Goal: Information Seeking & Learning: Learn about a topic

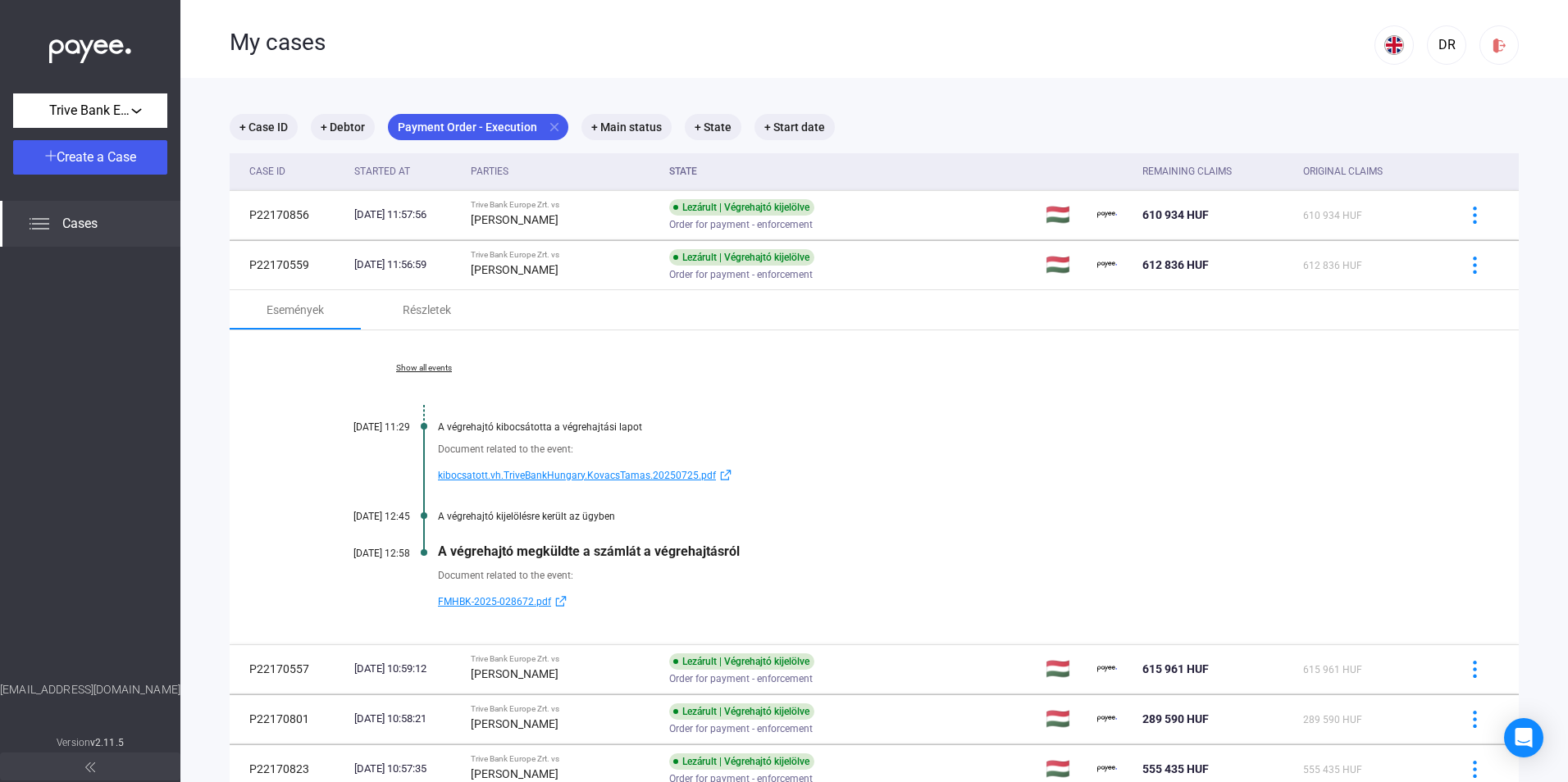
click at [686, 474] on span "kibocsatott.vh.TriveBankHungary.KovacsTamas.20250725.pdf" at bounding box center [577, 475] width 279 height 20
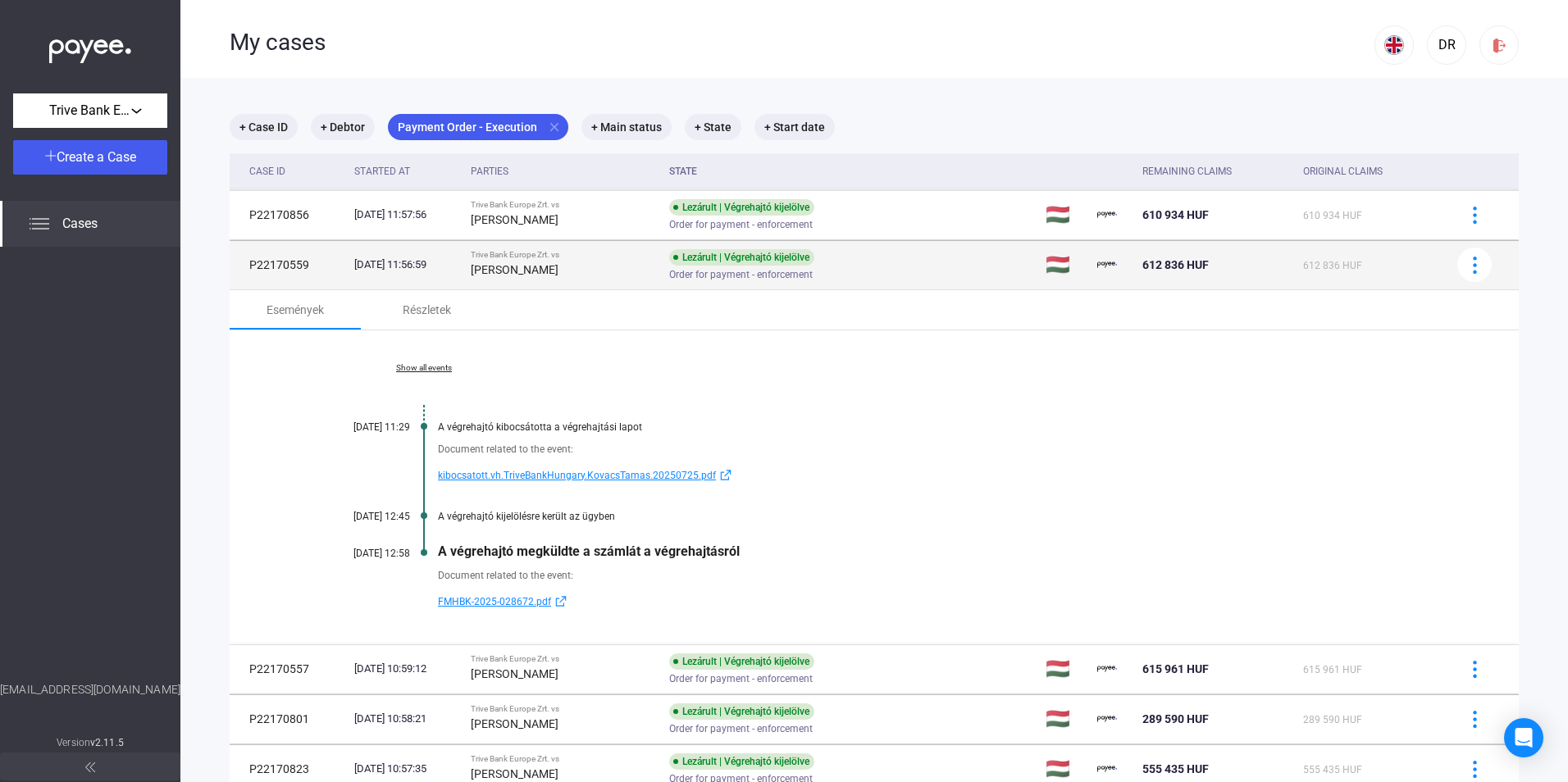
click at [323, 261] on td "P22170559" at bounding box center [289, 264] width 118 height 49
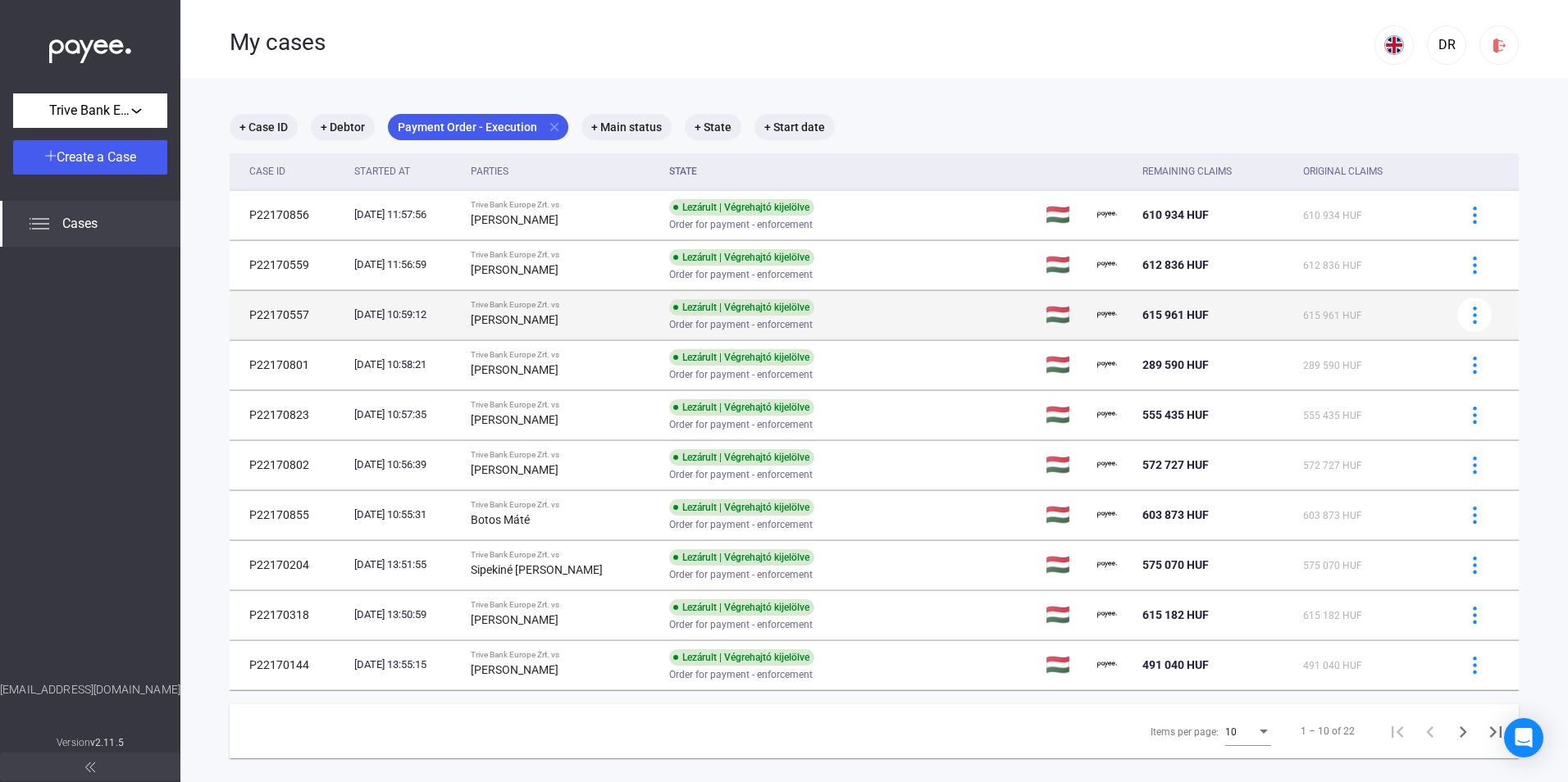
click at [354, 327] on td "[DATE] 10:59:12" at bounding box center [406, 315] width 116 height 49
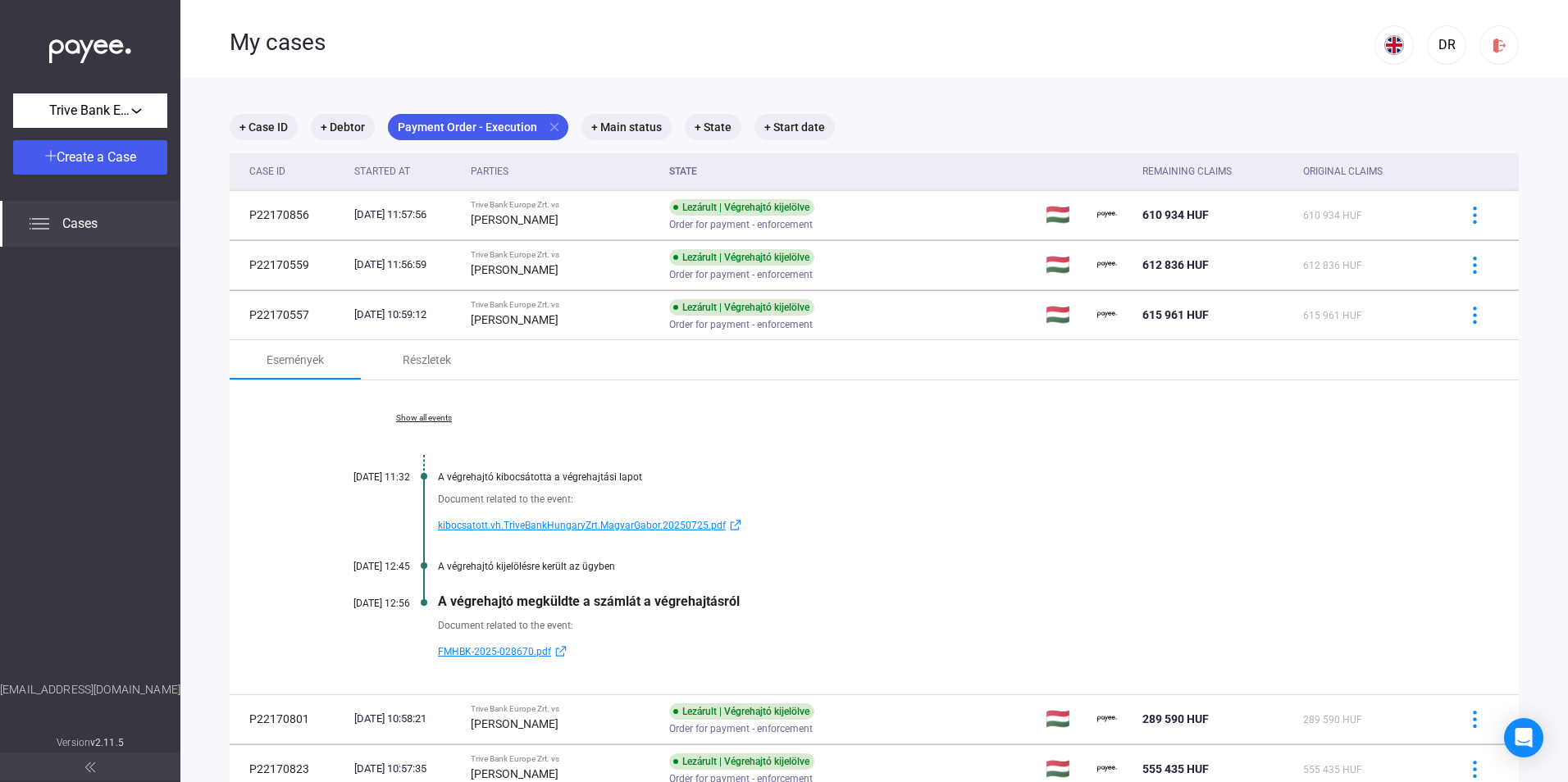
click at [562, 526] on span "kibocsatott.vh.TriveBankHungaryZrt.MagyarGabor.20250725.pdf" at bounding box center [581, 525] width 288 height 20
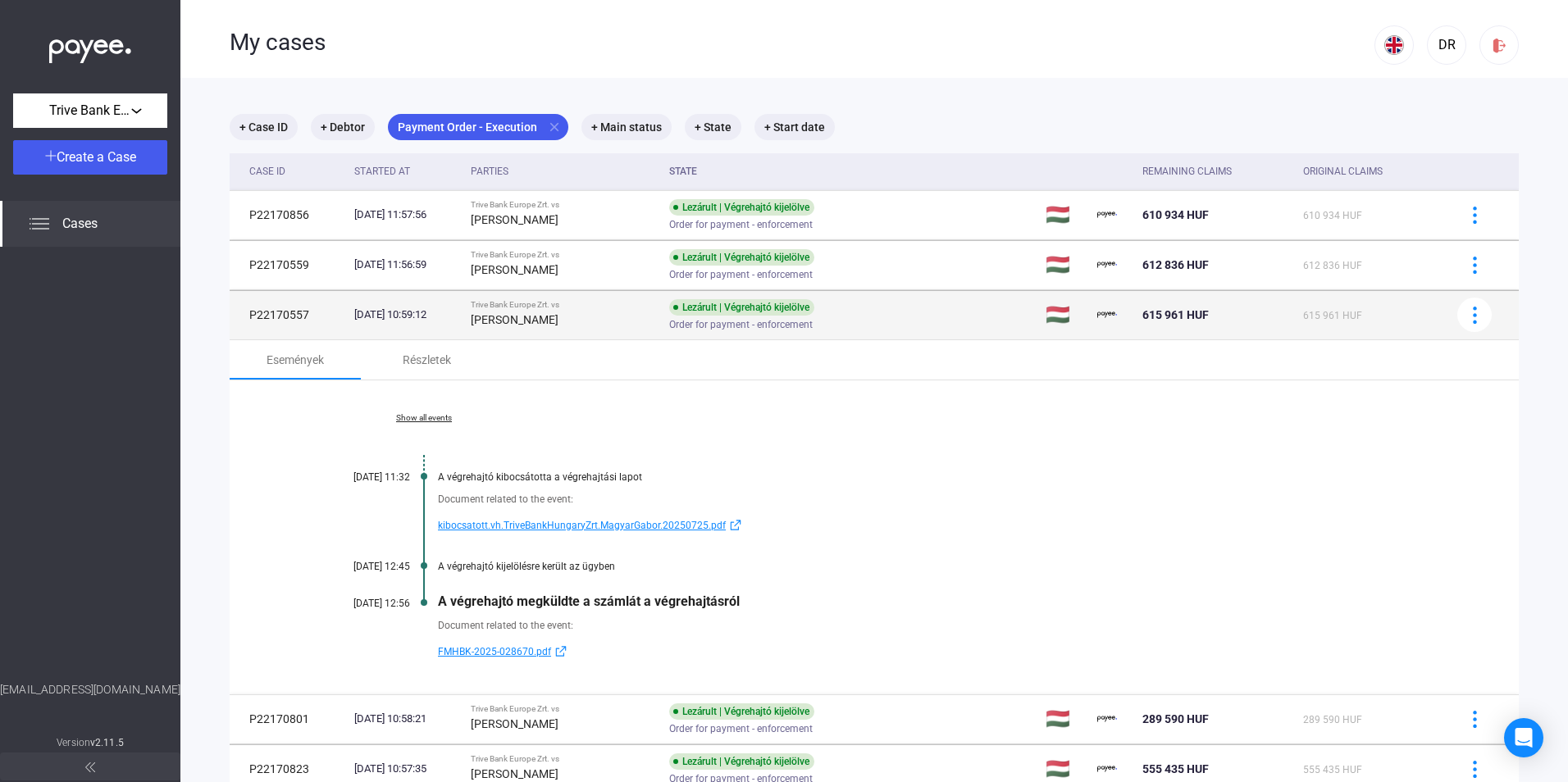
click at [369, 304] on td "[DATE] 10:59:12" at bounding box center [406, 315] width 116 height 49
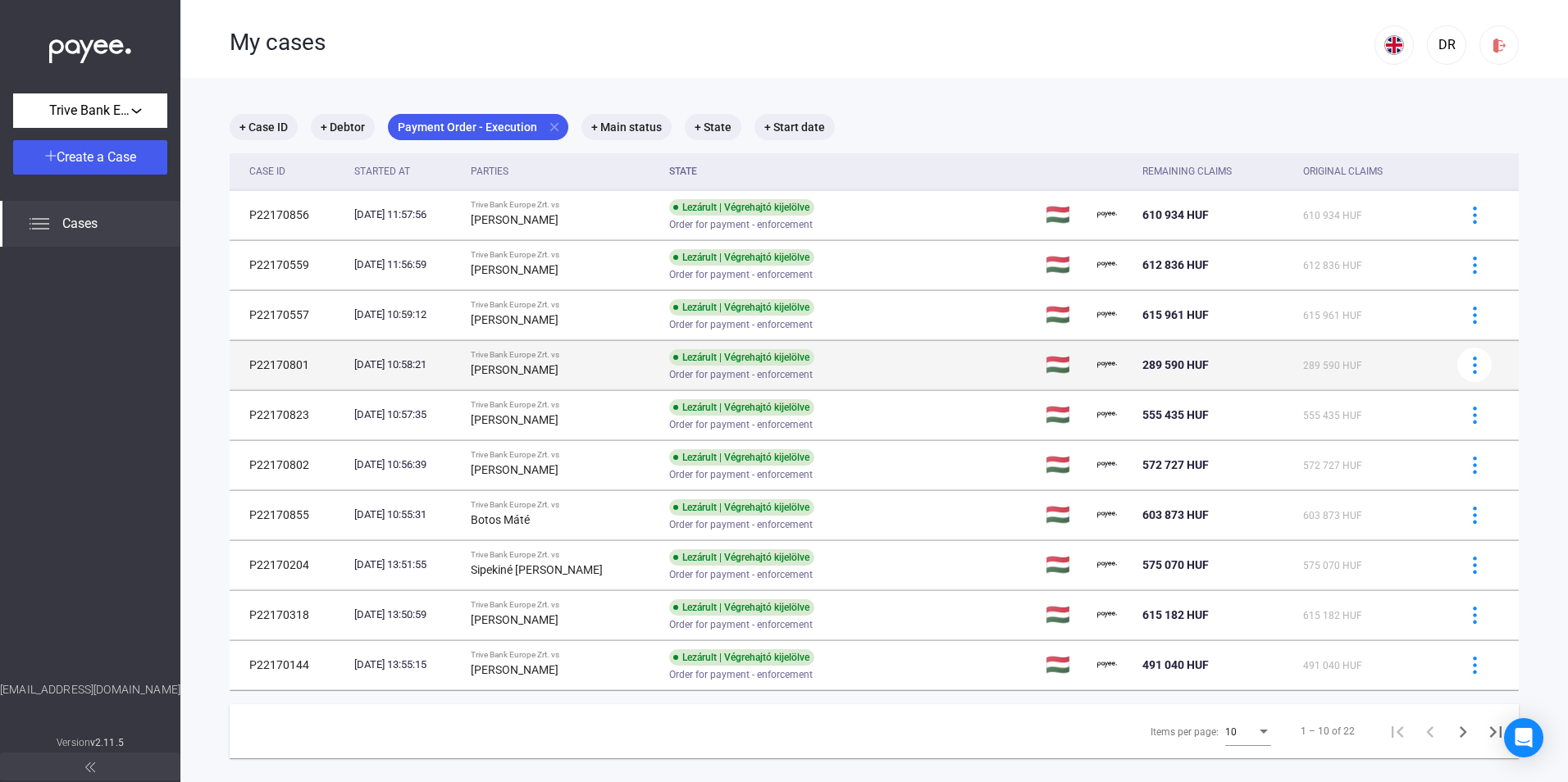
click at [402, 354] on td "[DATE] 10:58:21" at bounding box center [406, 365] width 116 height 49
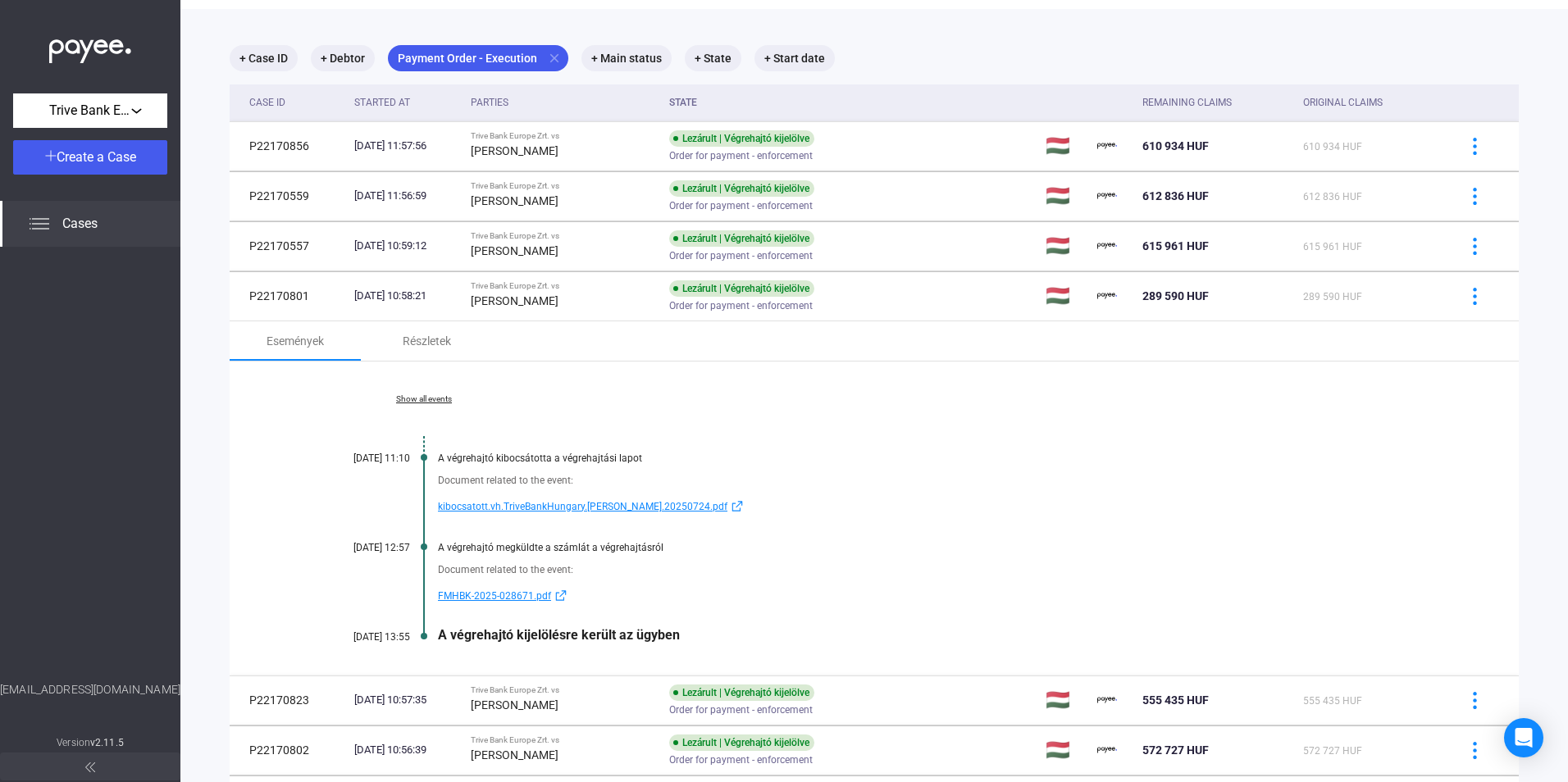
scroll to position [164, 0]
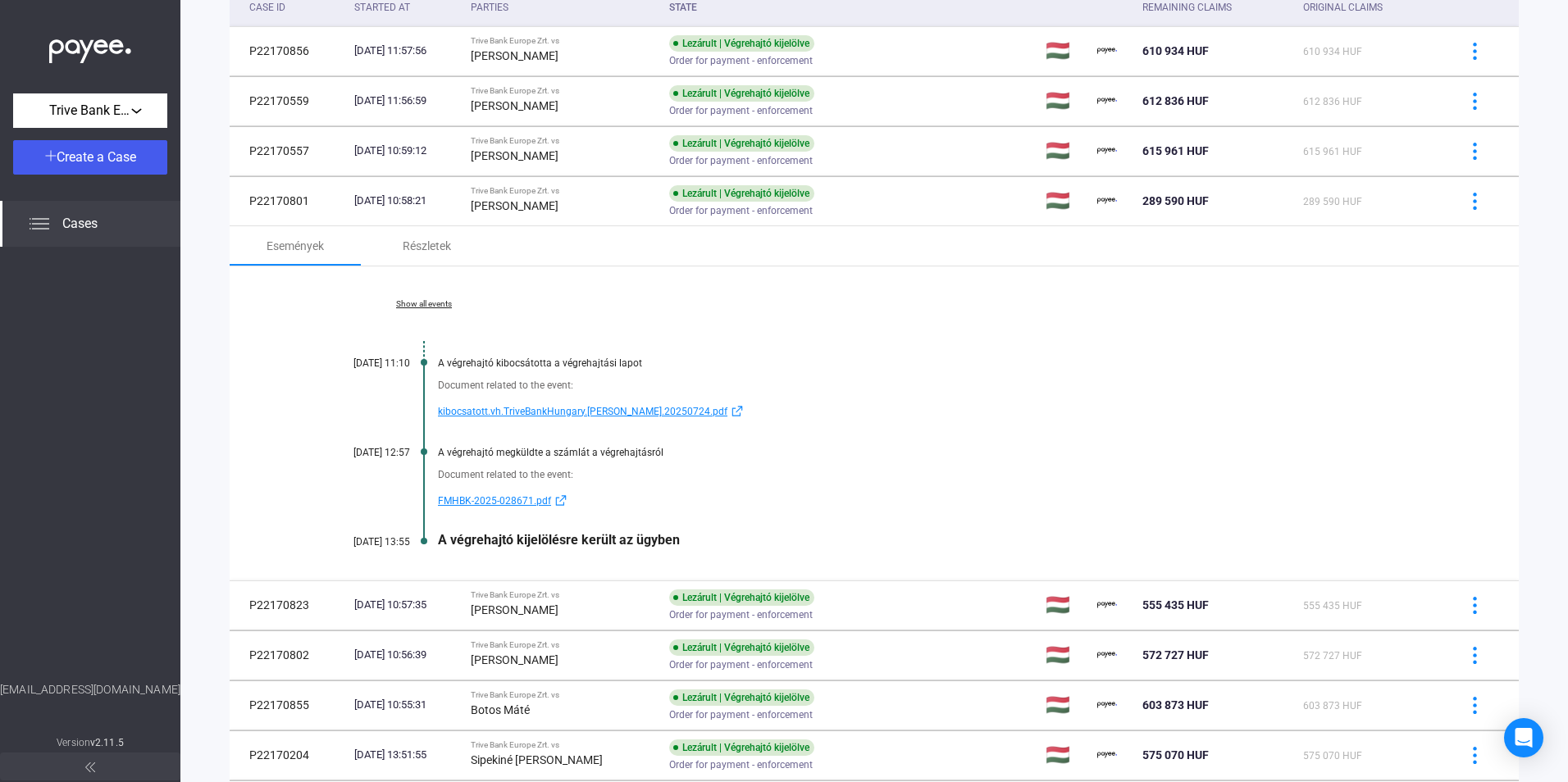
click at [621, 409] on span "kibocsatott.vh.TriveBankHungary.[PERSON_NAME].20250724.pdf" at bounding box center [582, 412] width 290 height 20
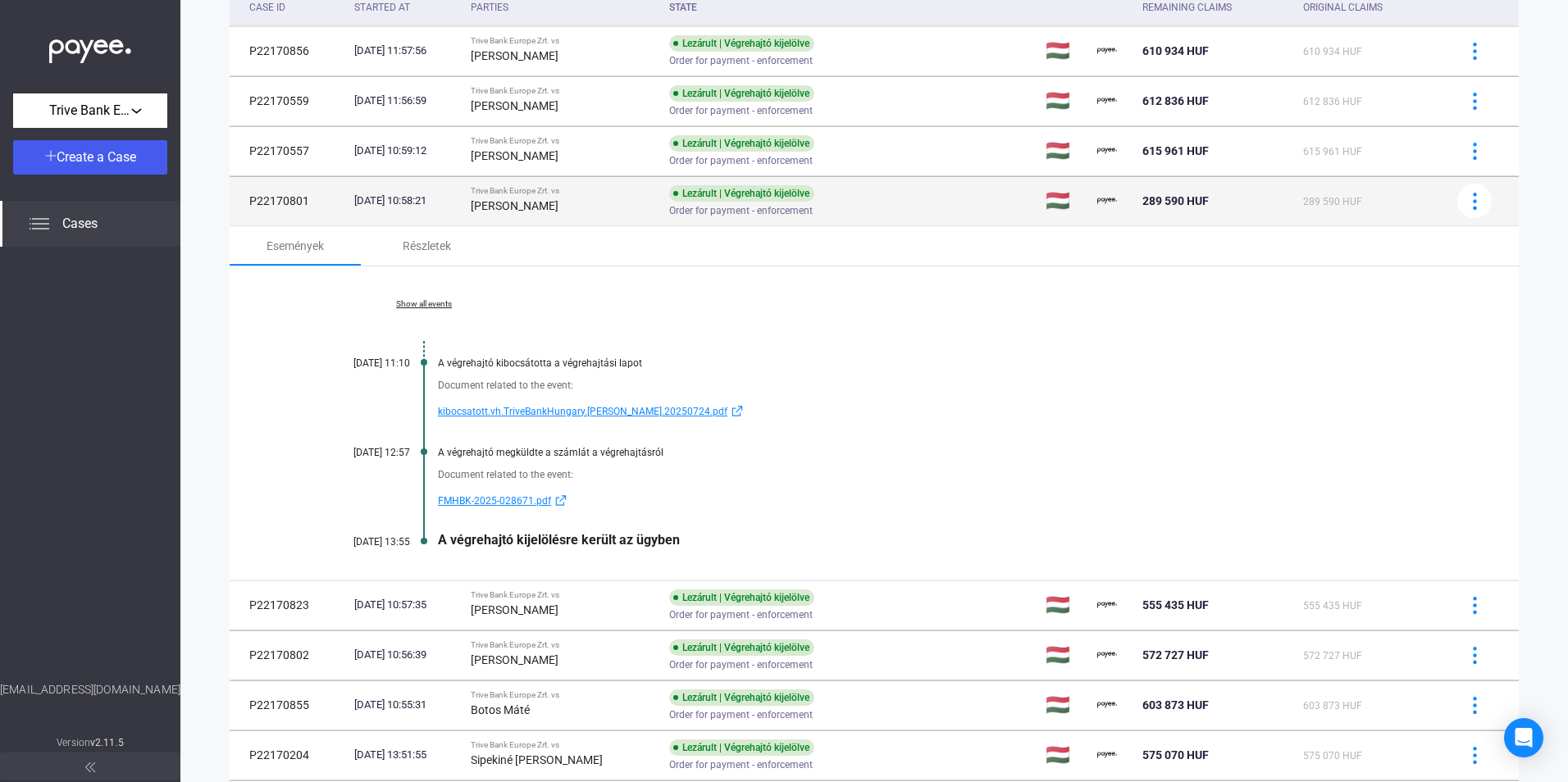
click at [330, 200] on td "P22170801" at bounding box center [289, 201] width 118 height 49
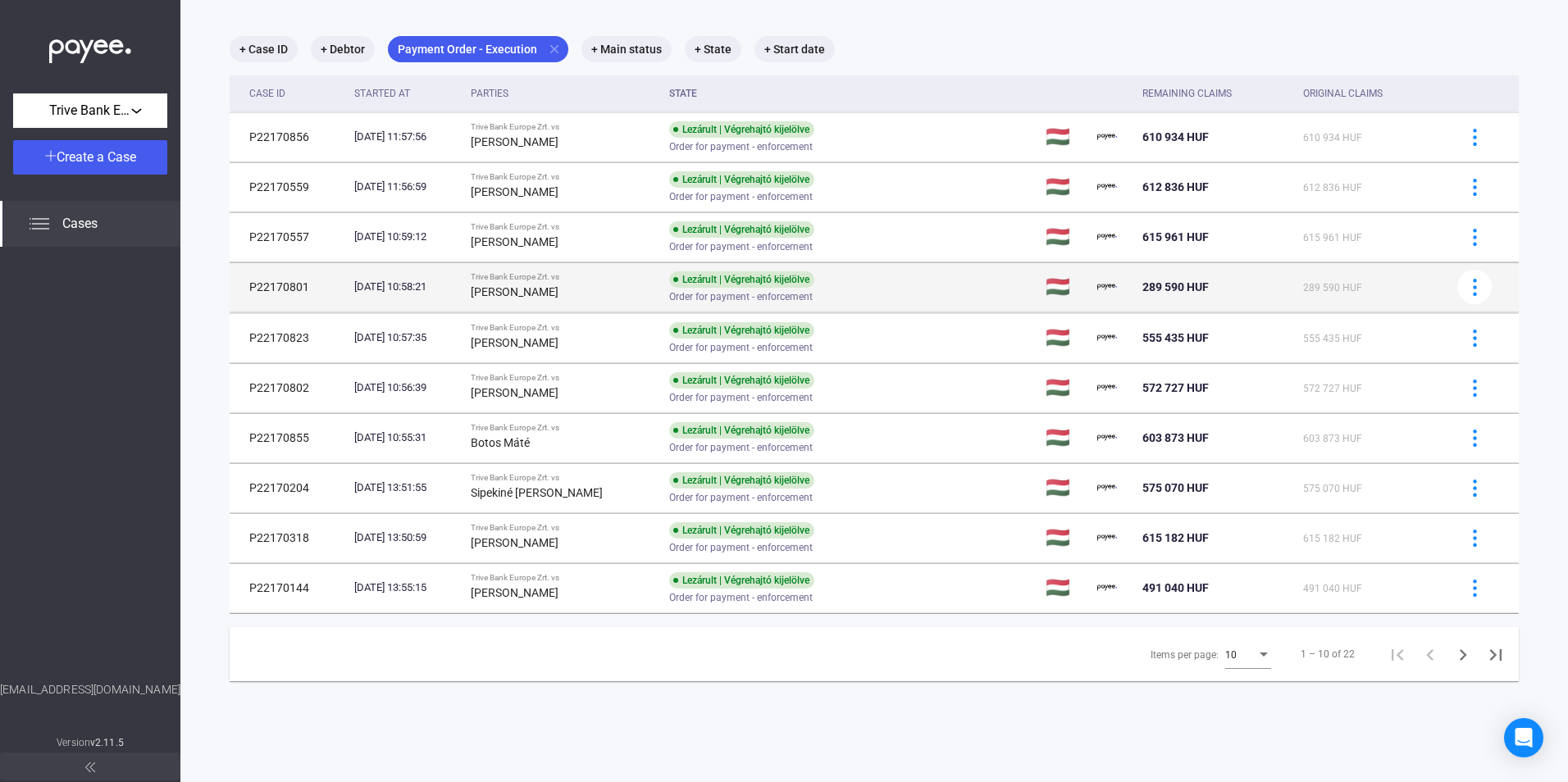
scroll to position [78, 0]
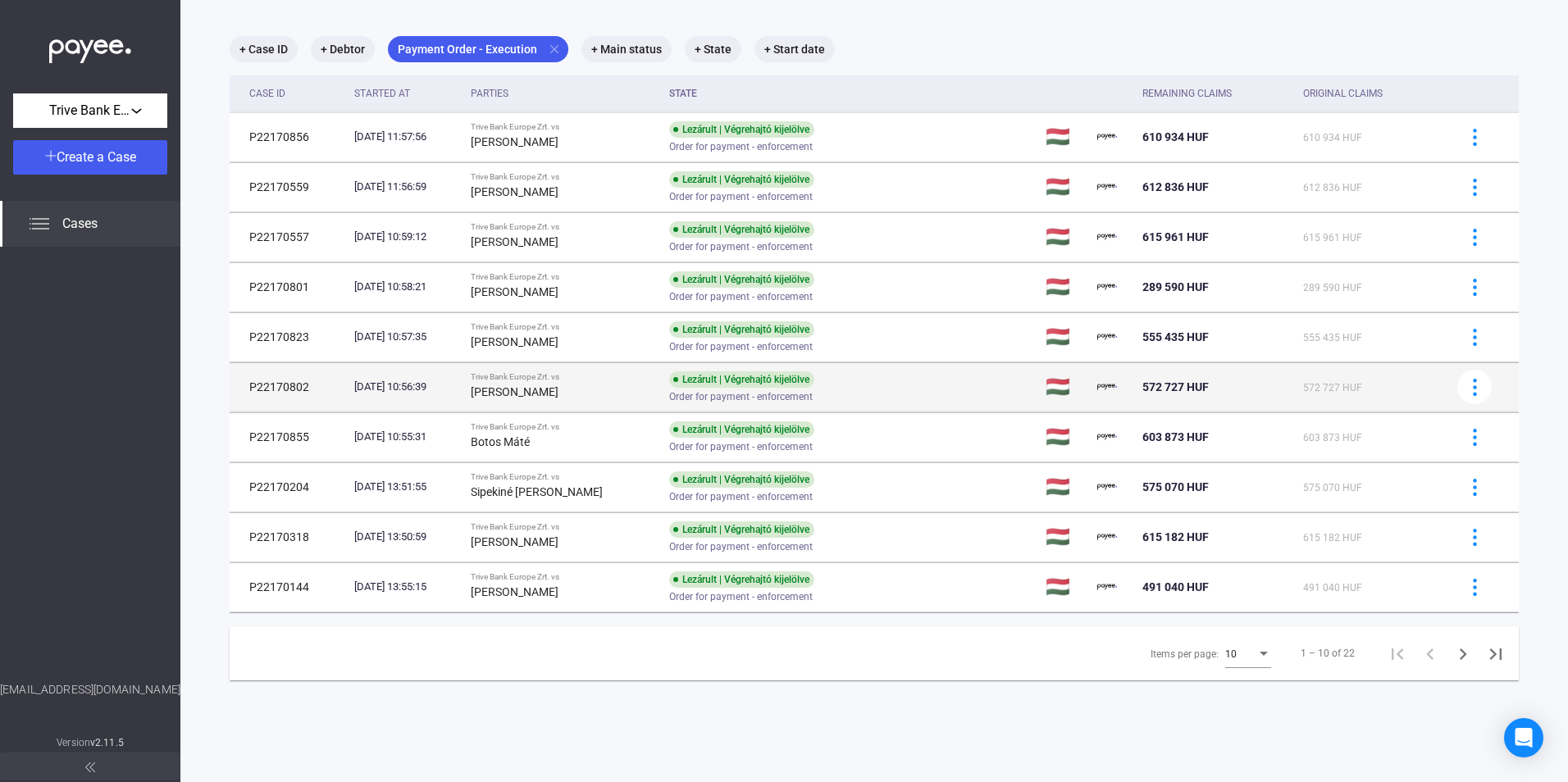
click at [408, 379] on div "[DATE] 10:56:39" at bounding box center [406, 386] width 103 height 16
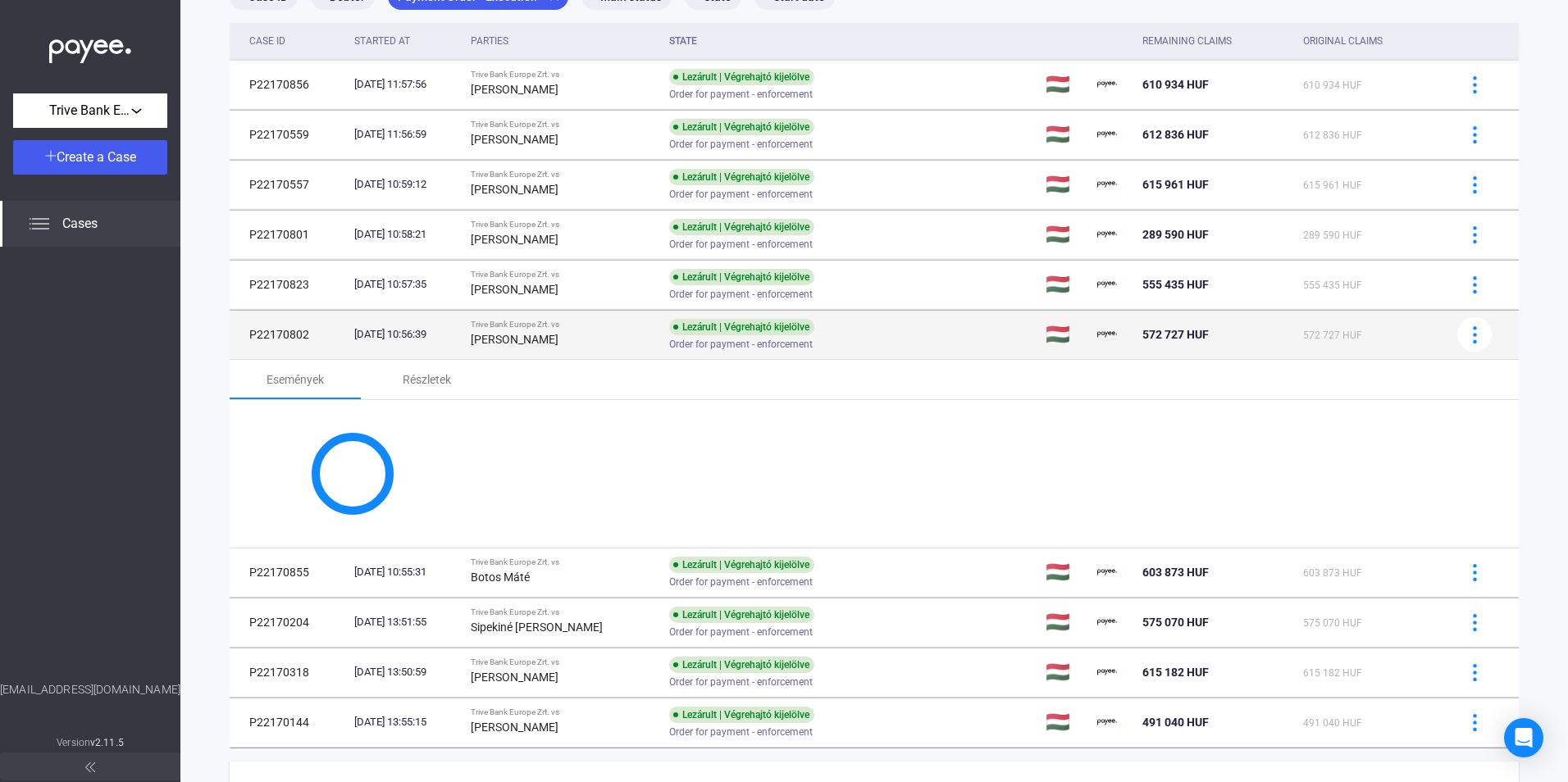
scroll to position [164, 0]
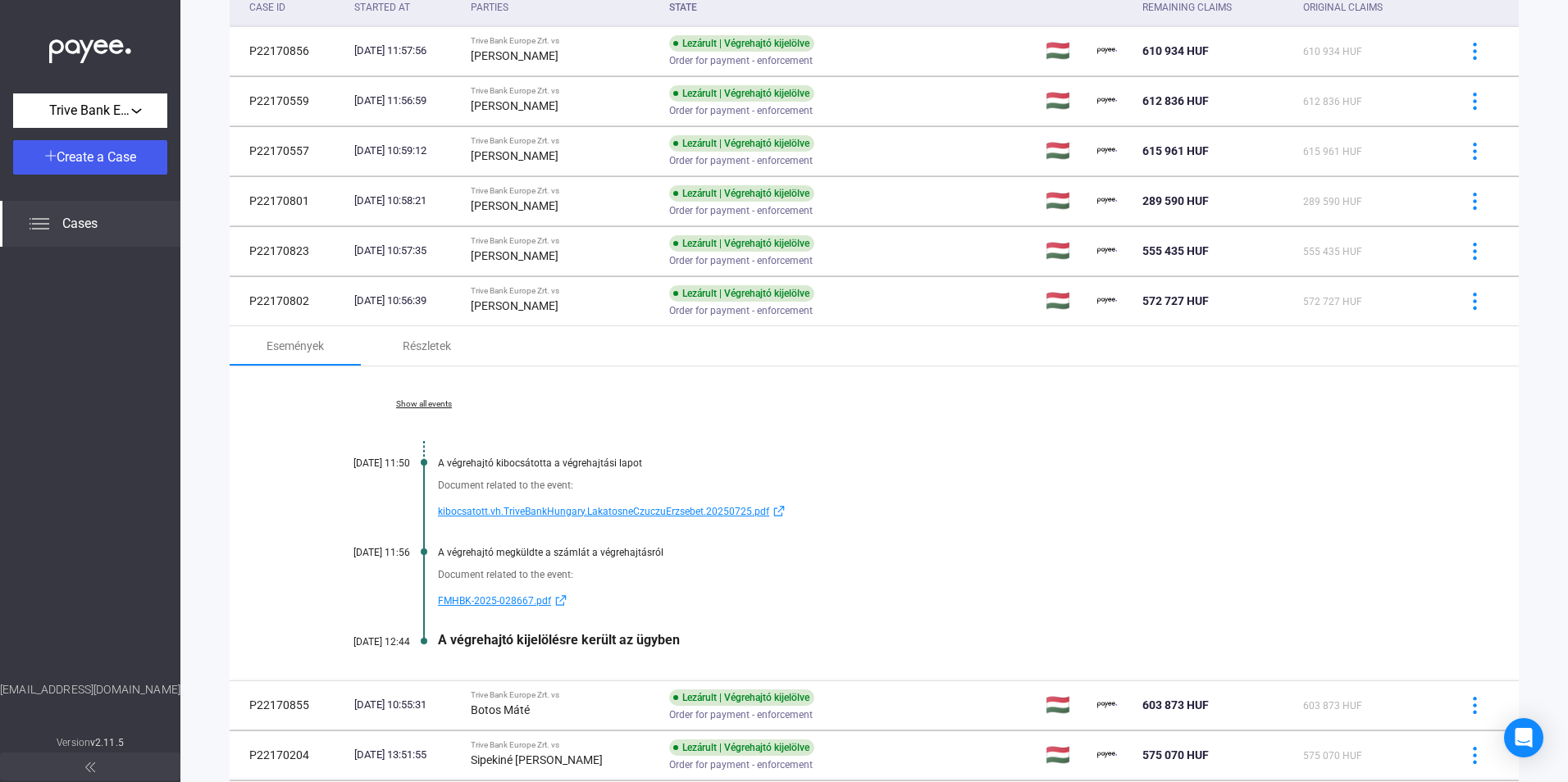
click at [521, 513] on span "kibocsatott.vh.TriveBankHungary.LakatosneCzuczuErzsebet.20250725.pdf" at bounding box center [603, 511] width 331 height 20
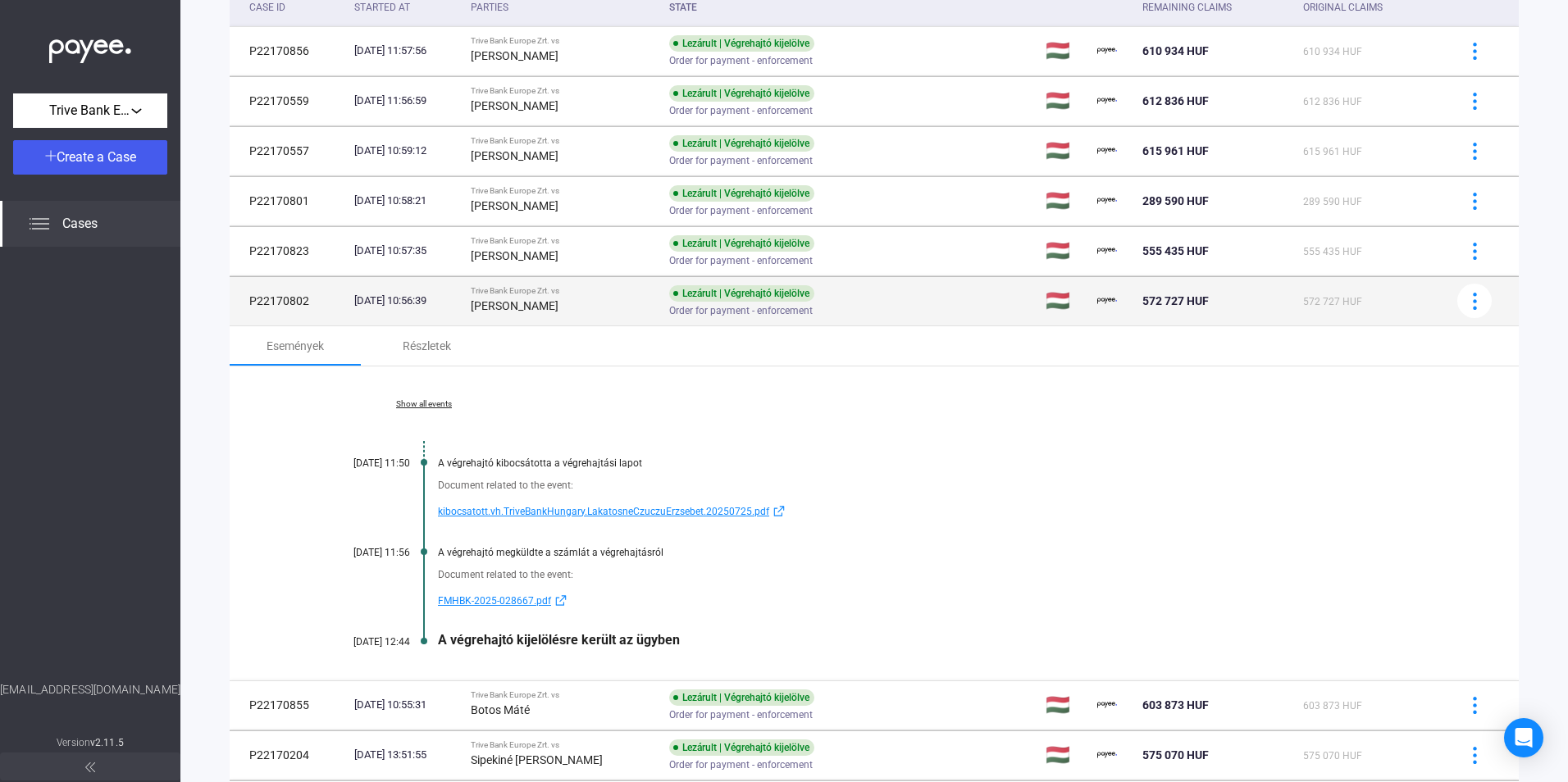
click at [455, 290] on td "[DATE] 10:56:39" at bounding box center [406, 301] width 116 height 49
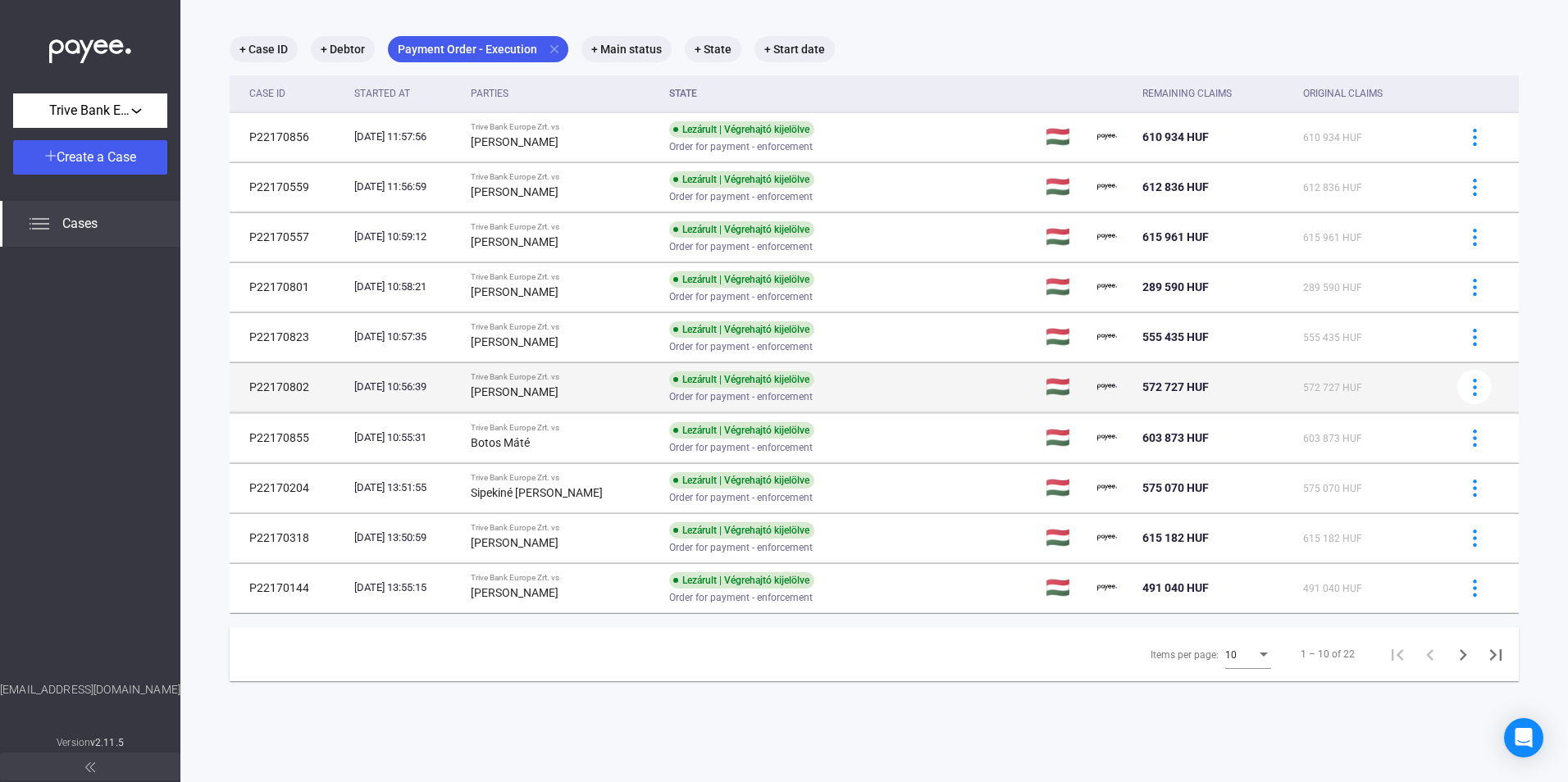
scroll to position [78, 0]
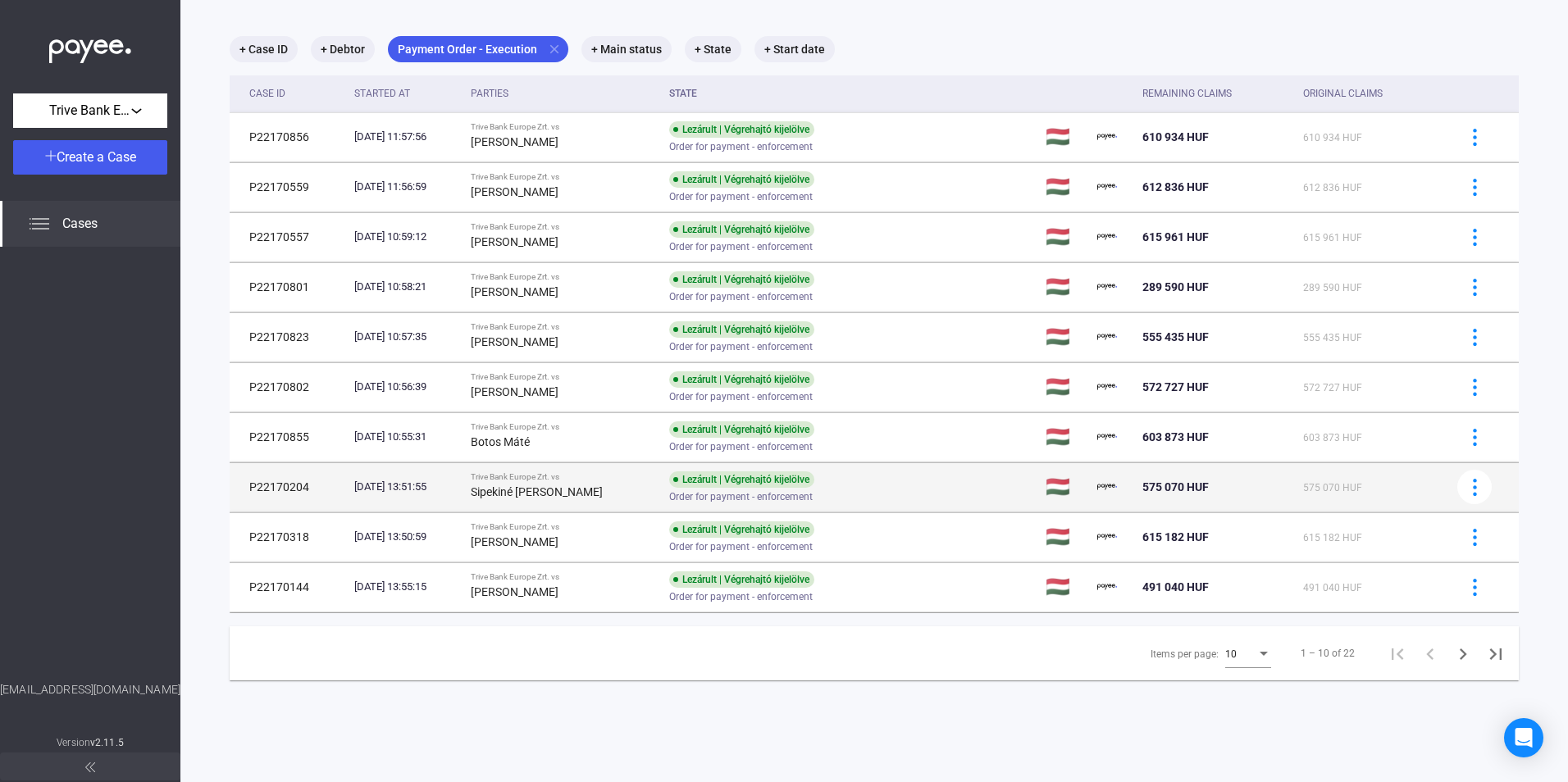
click at [488, 474] on td "Trive Bank Europe Zrt. vs Sipekiné [PERSON_NAME]" at bounding box center [564, 487] width 199 height 49
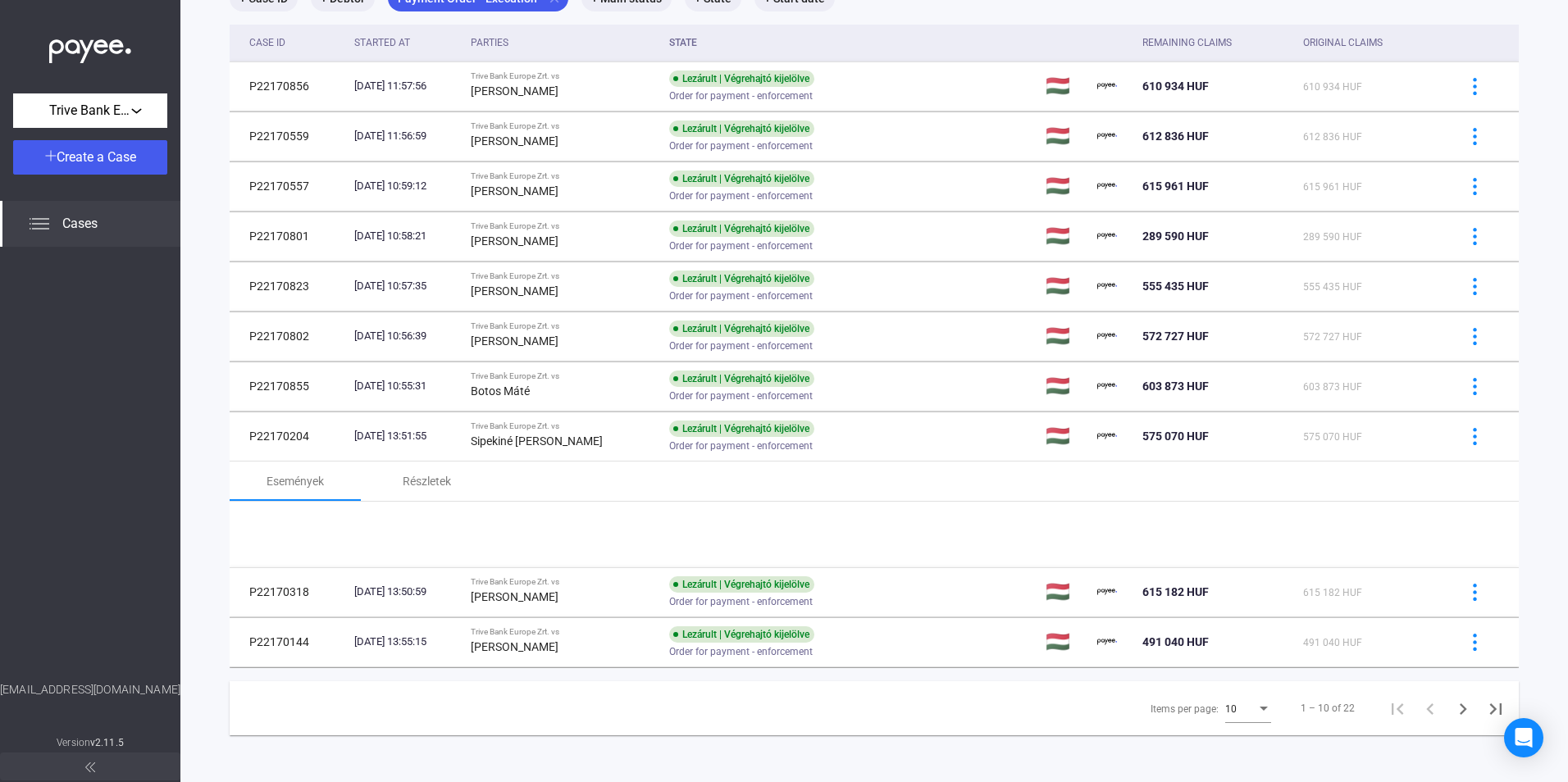
scroll to position [164, 0]
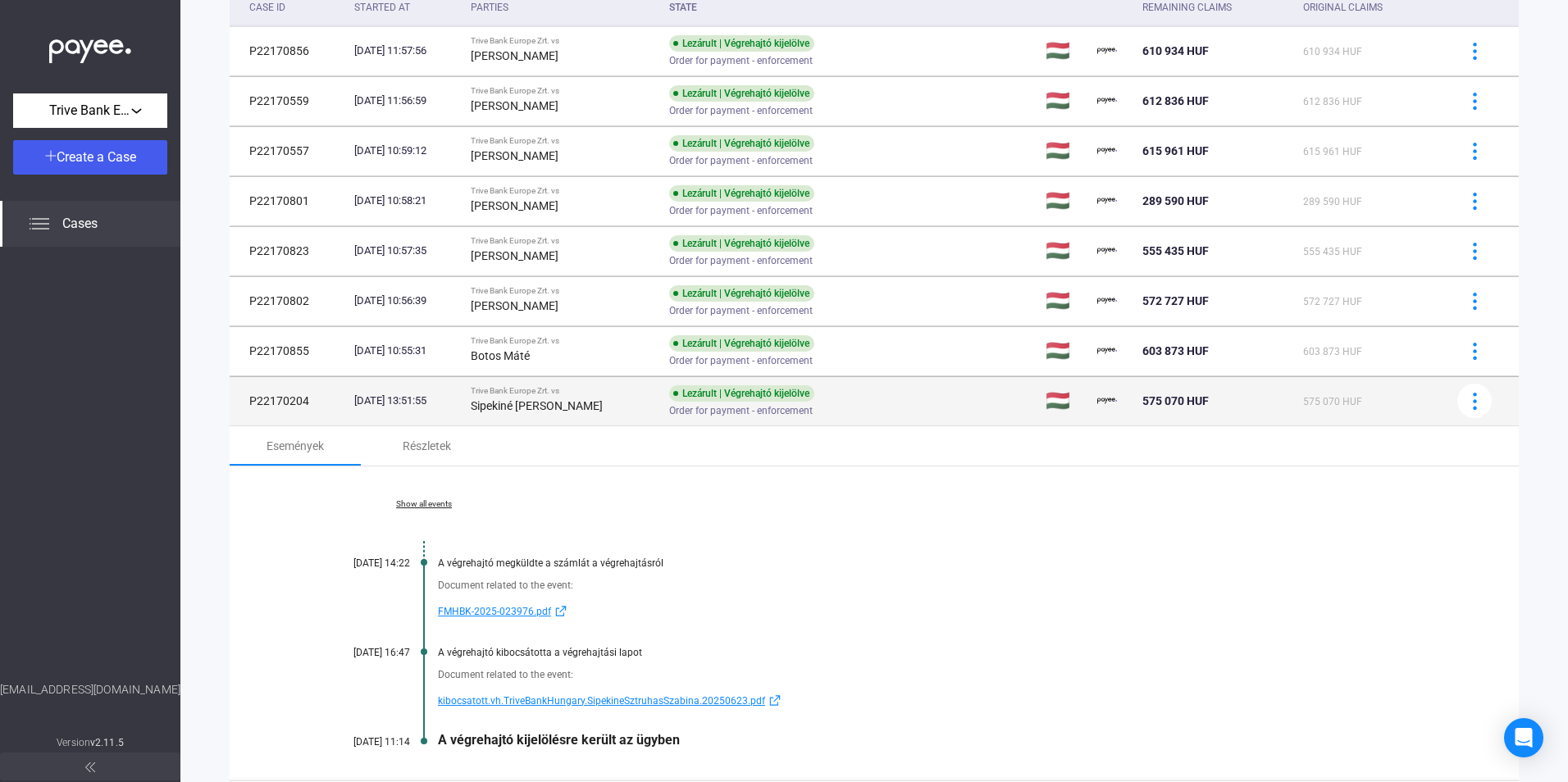
drag, startPoint x: 495, startPoint y: 405, endPoint x: 630, endPoint y: 403, distance: 135.0
click at [630, 403] on div "Sipekiné [PERSON_NAME]" at bounding box center [564, 405] width 186 height 20
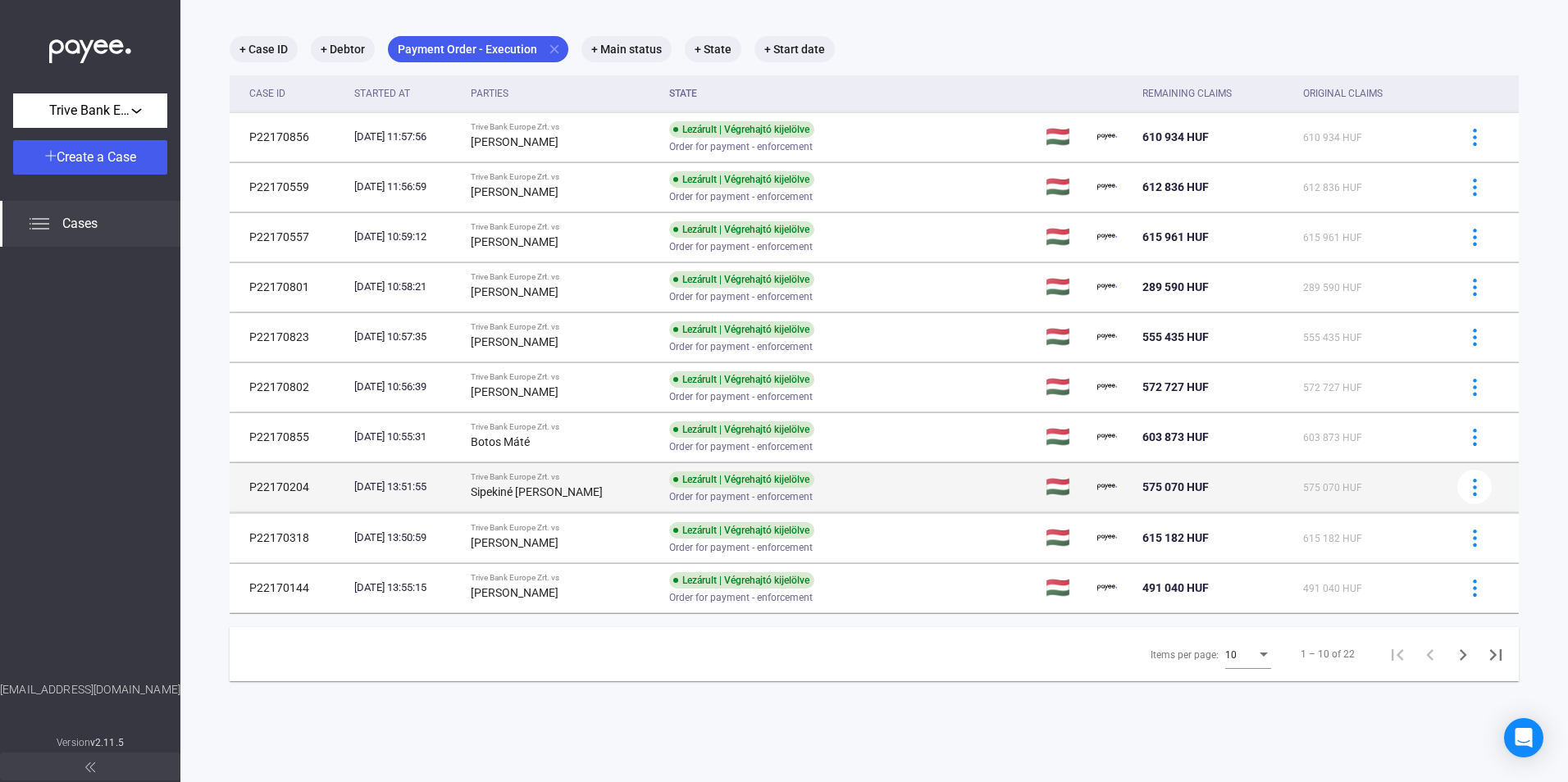
scroll to position [78, 0]
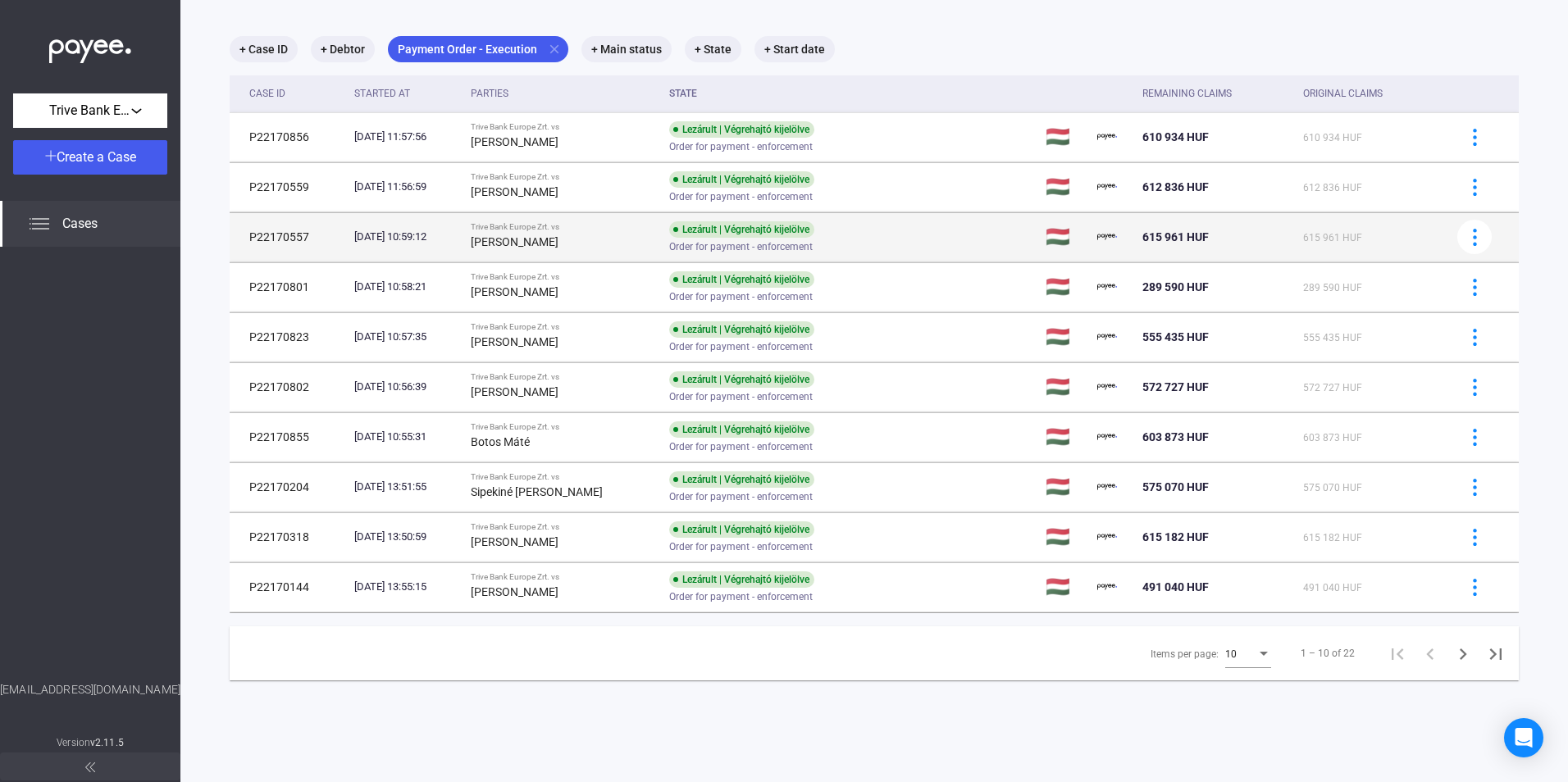
copy strong "Sipekiné [PERSON_NAME]"
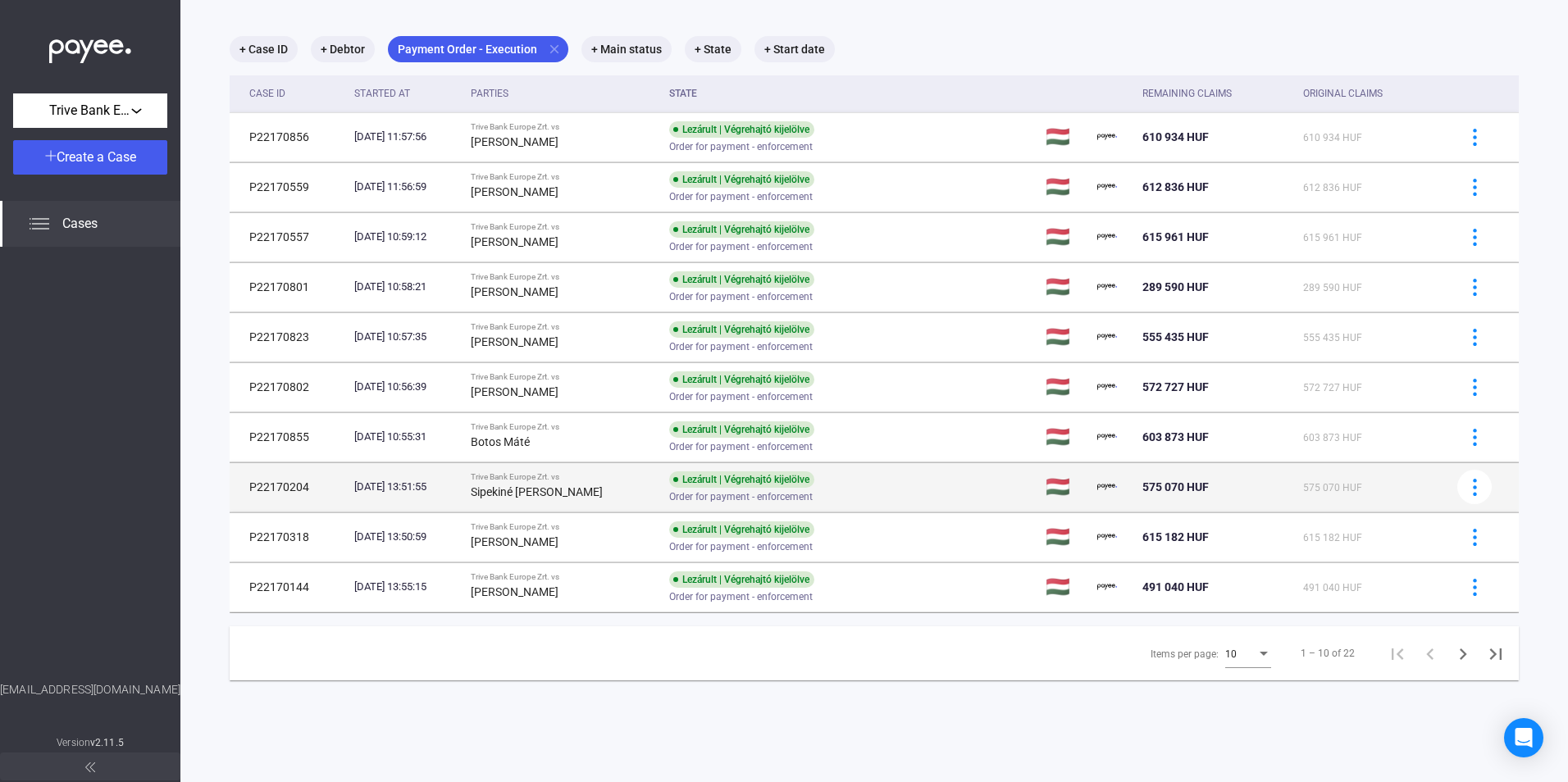
click at [464, 472] on td "[DATE] 13:51:55" at bounding box center [406, 487] width 116 height 49
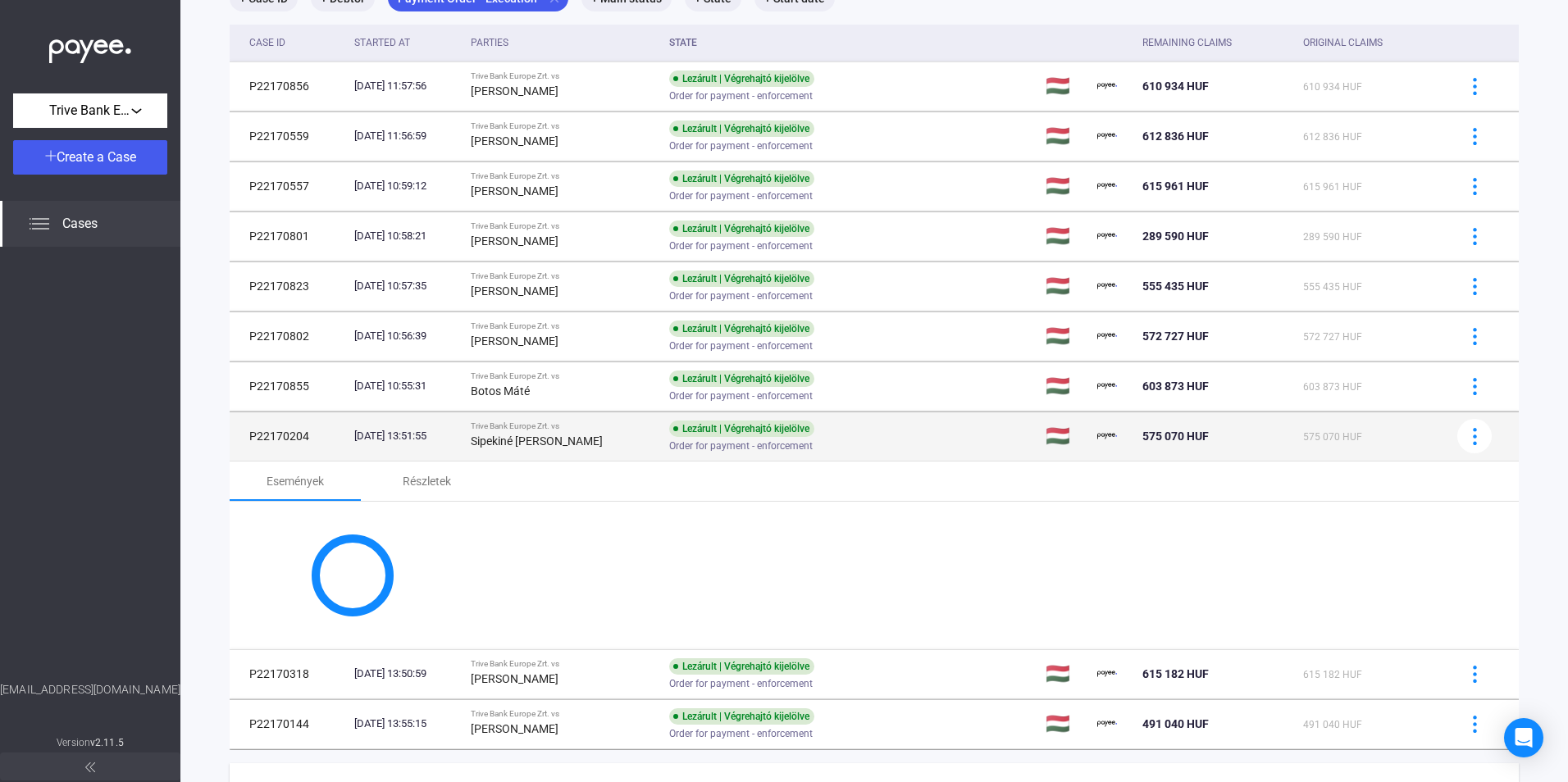
scroll to position [164, 0]
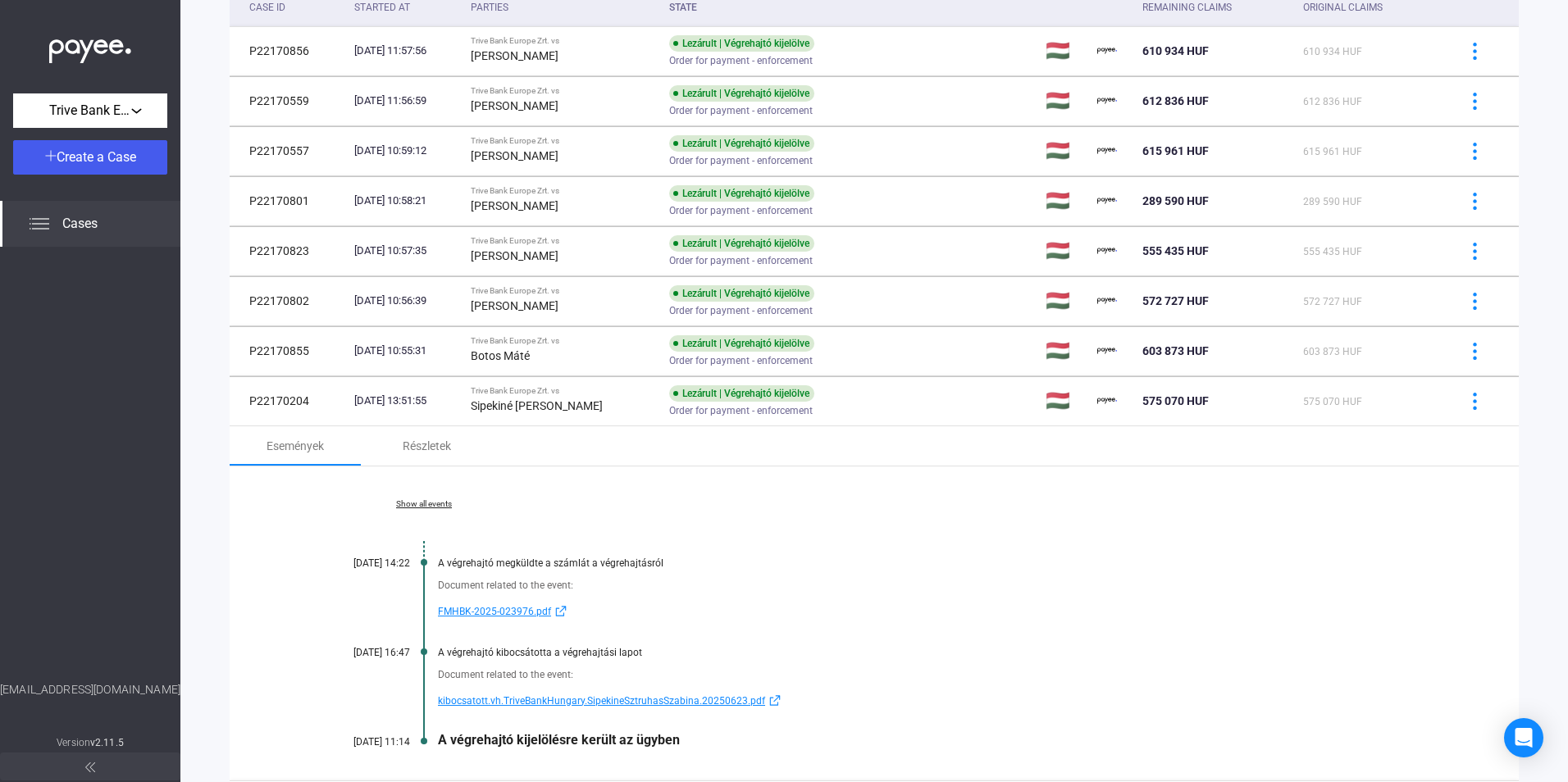
click at [505, 703] on span "kibocsatott.vh.TriveBankHungary.SipekineSztruhasSzabina.20250623.pdf" at bounding box center [601, 700] width 327 height 20
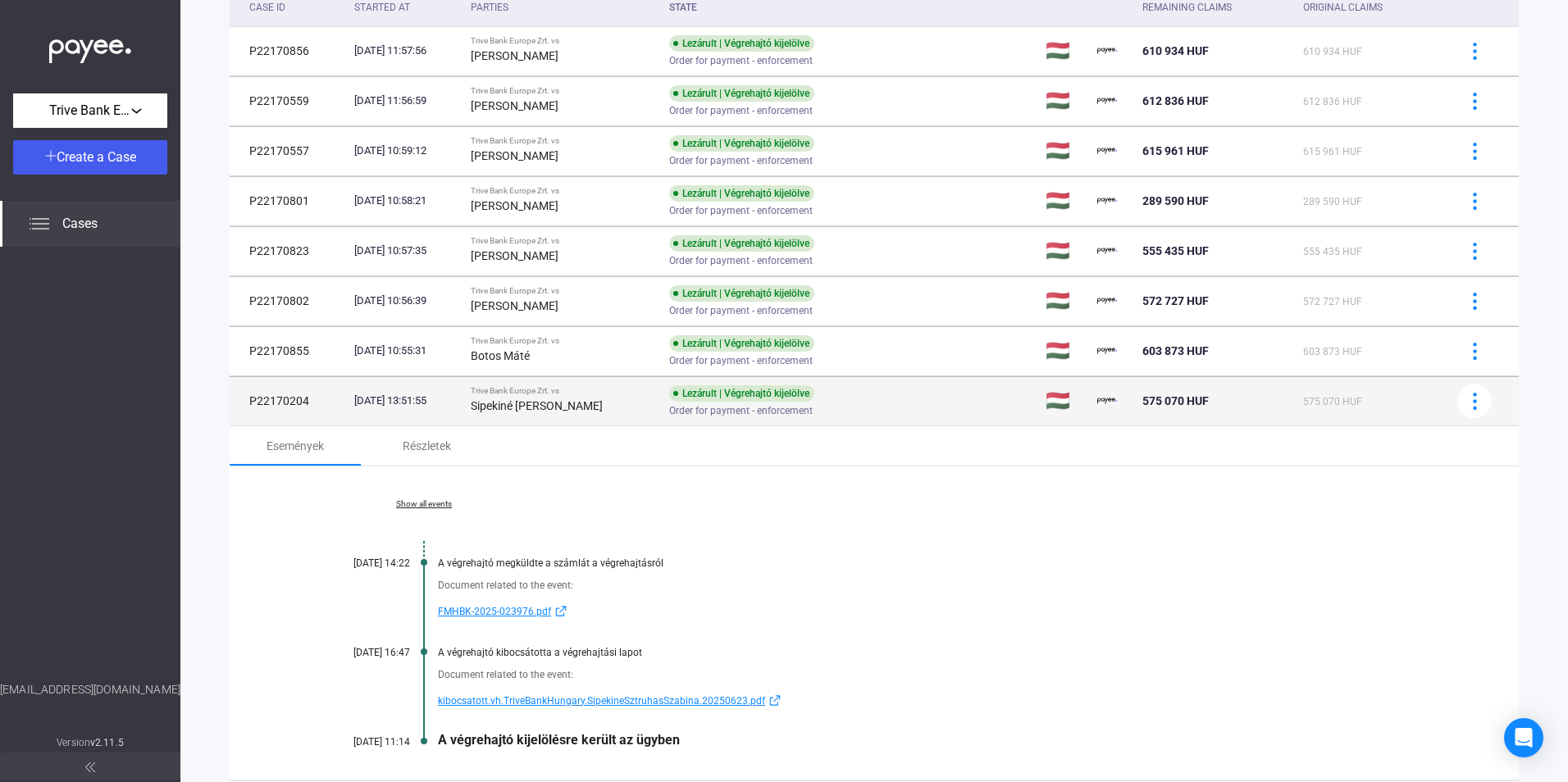
click at [348, 405] on td "[DATE] 13:51:55" at bounding box center [406, 400] width 116 height 49
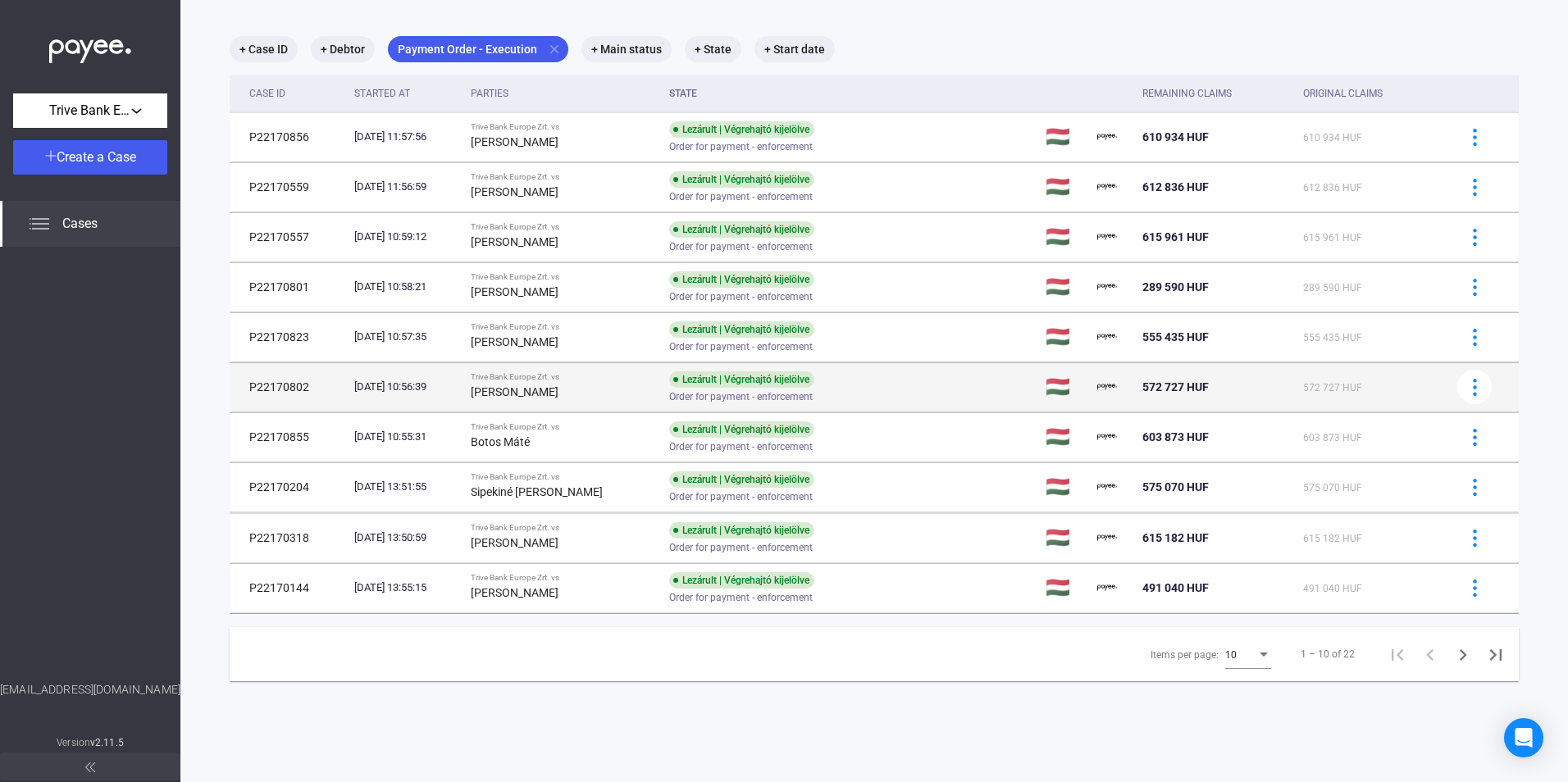
scroll to position [78, 0]
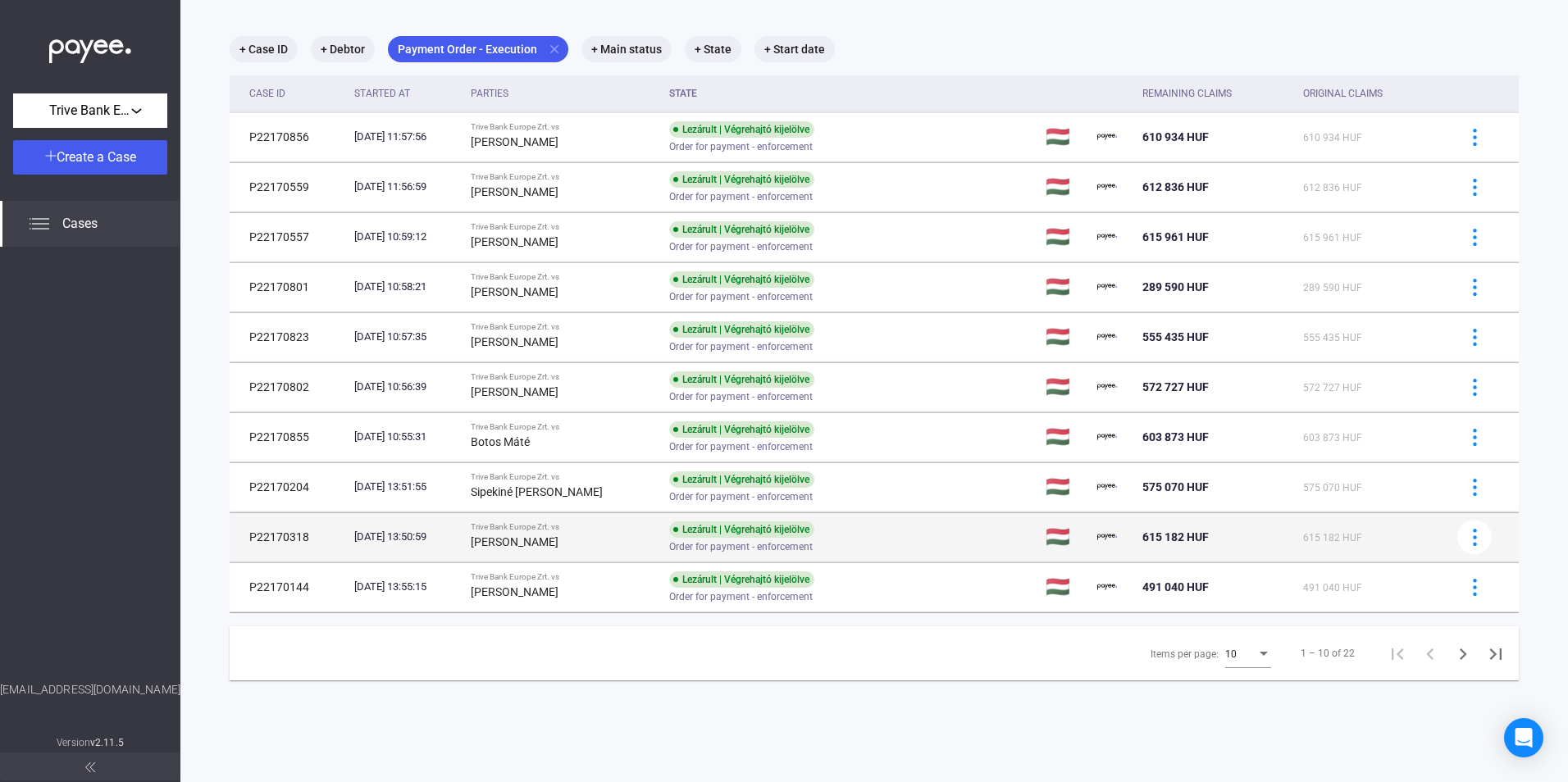
click at [464, 532] on td "[DATE] 13:50:59" at bounding box center [406, 537] width 116 height 49
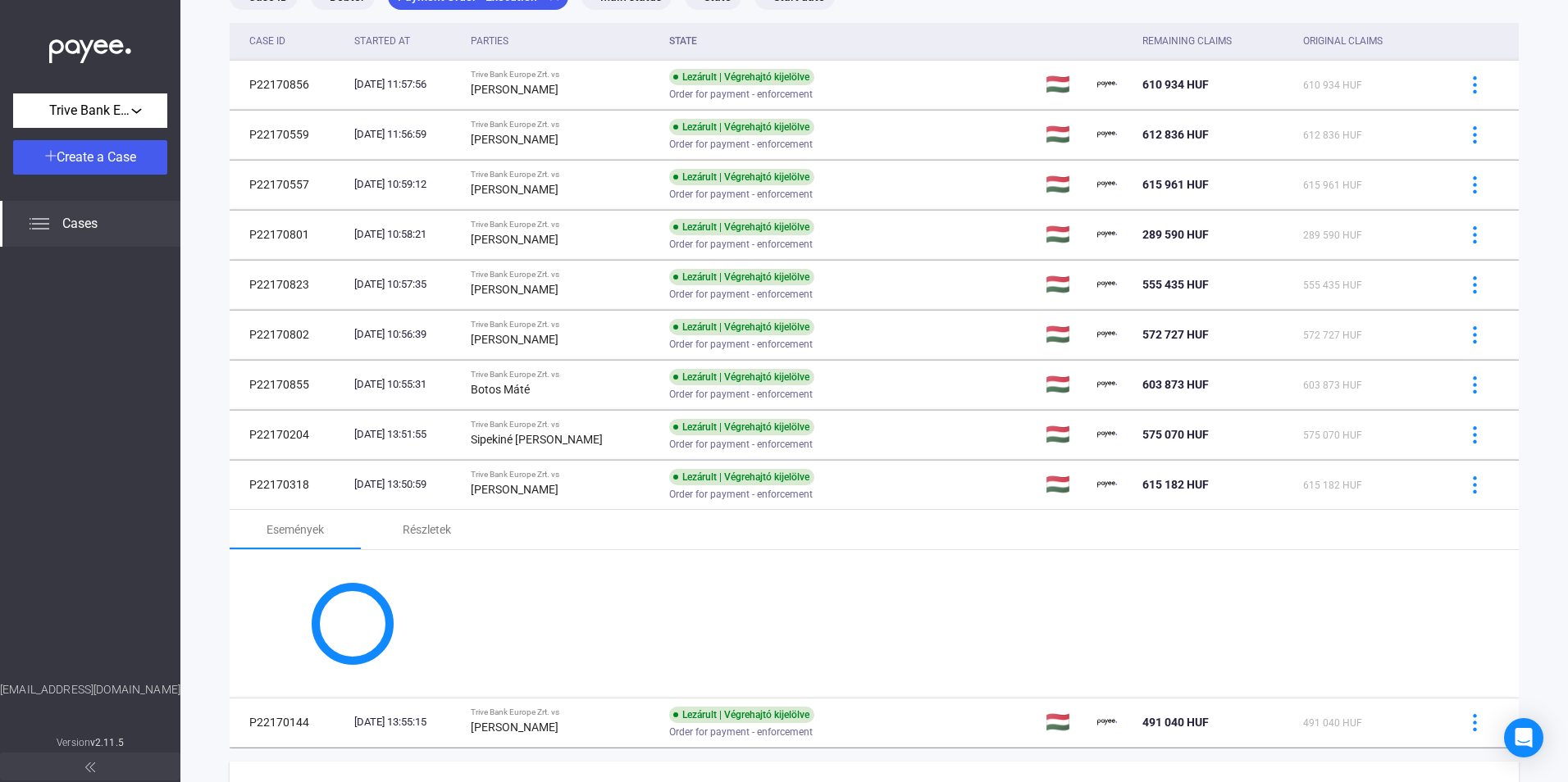
scroll to position [164, 0]
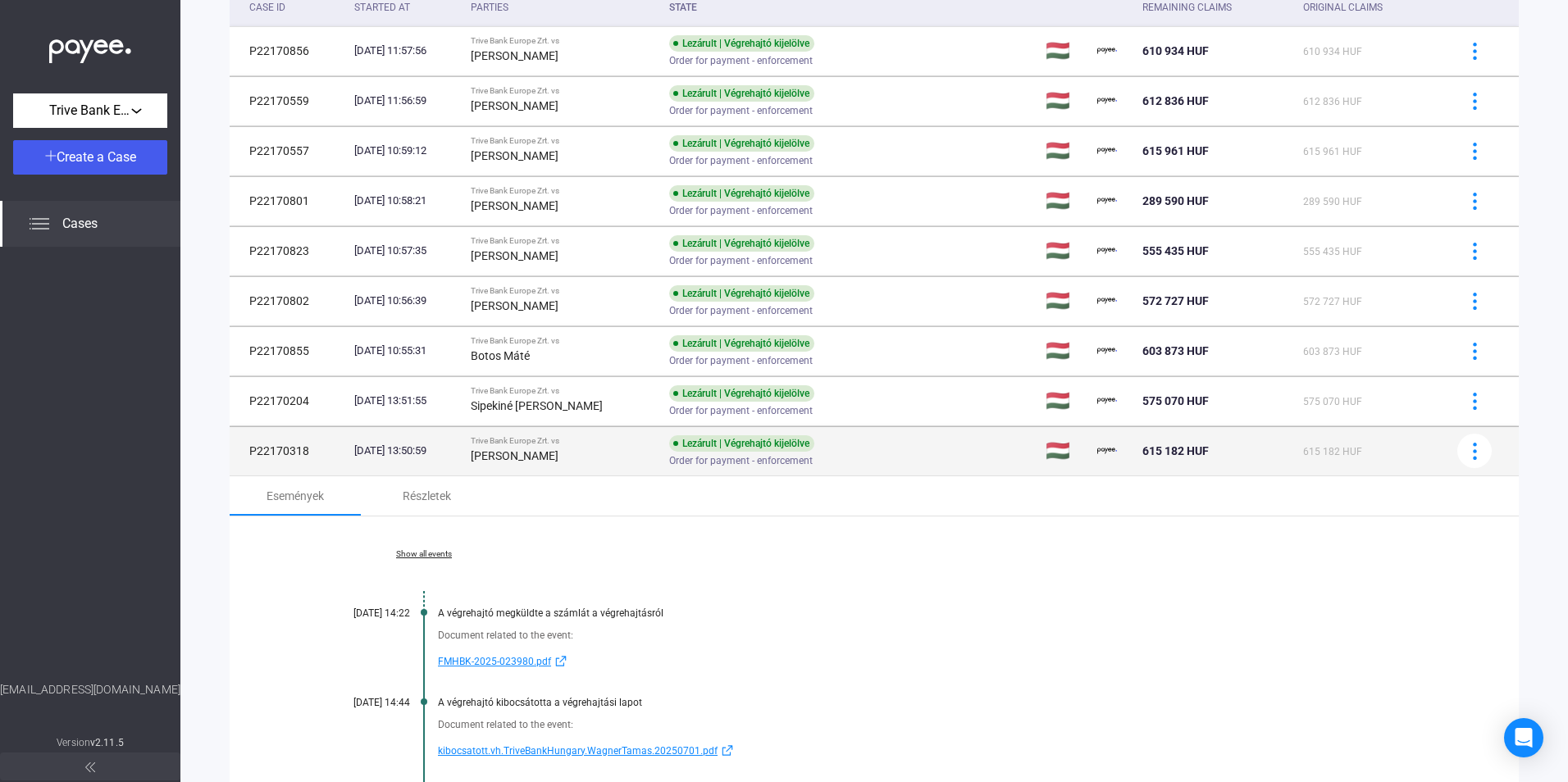
drag, startPoint x: 497, startPoint y: 451, endPoint x: 572, endPoint y: 454, distance: 75.1
click at [572, 454] on div "[PERSON_NAME]" at bounding box center [564, 456] width 186 height 20
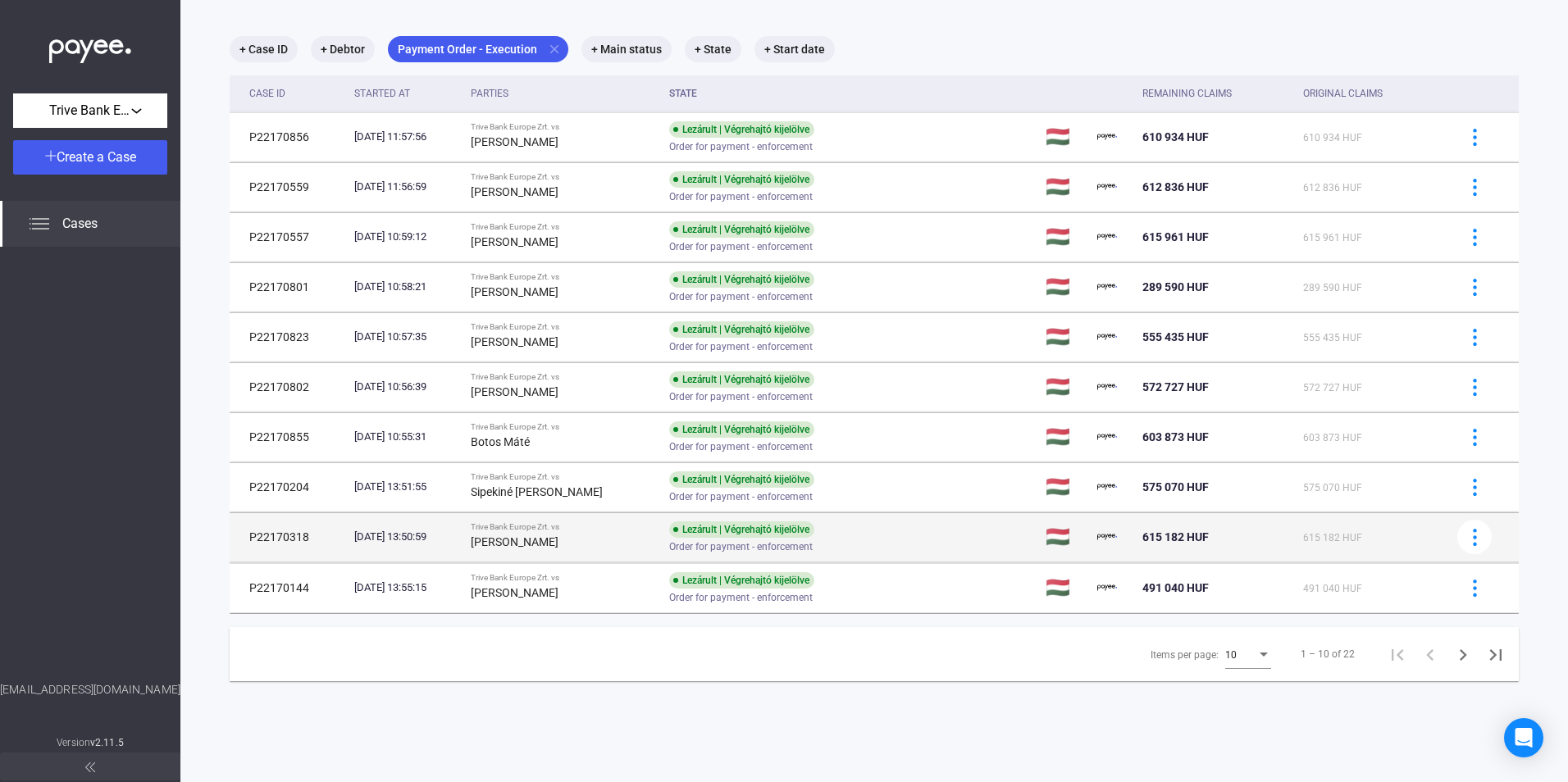
scroll to position [78, 0]
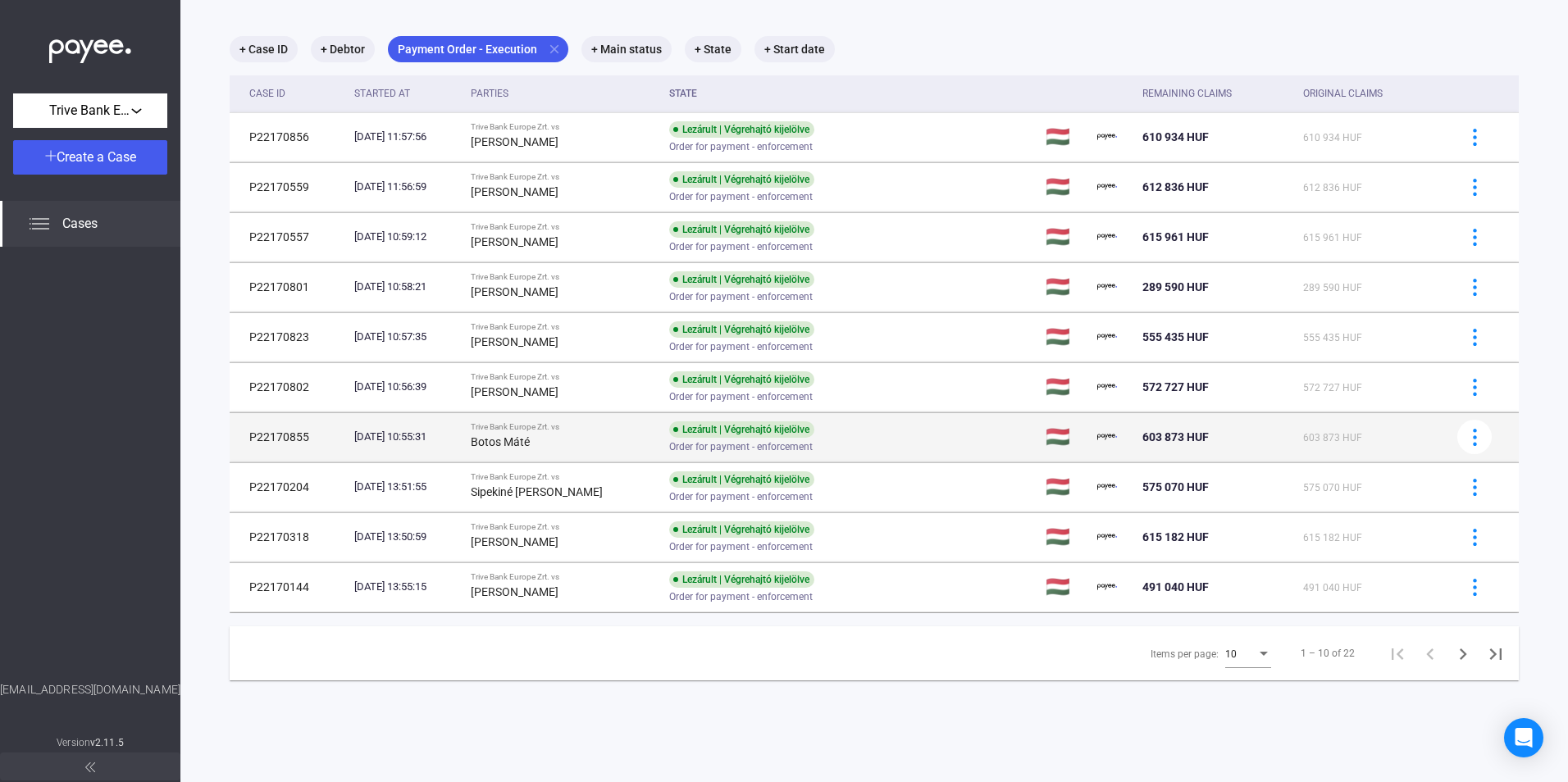
copy strong "[PERSON_NAME]"
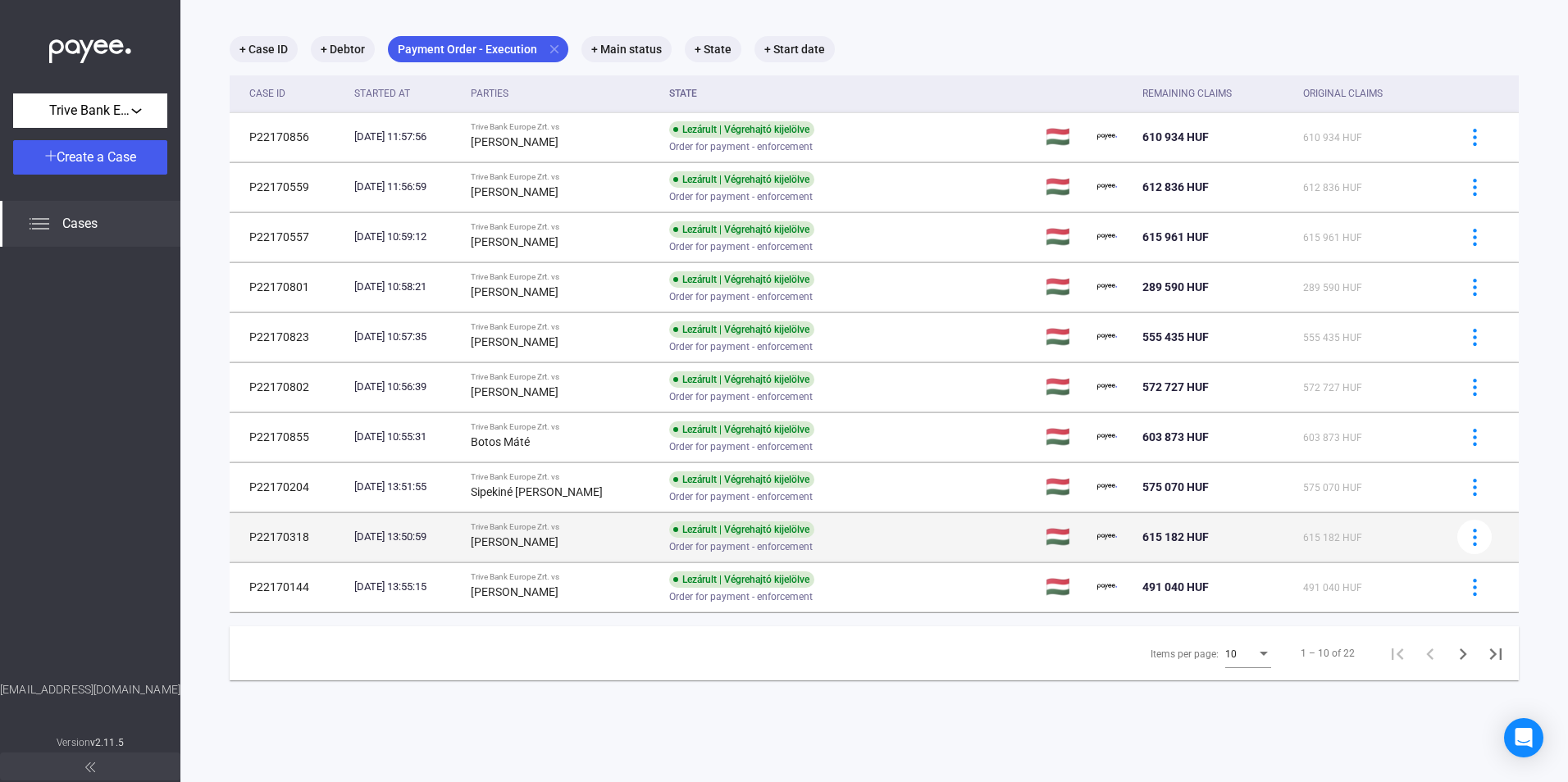
click at [656, 534] on div "[PERSON_NAME]" at bounding box center [564, 542] width 186 height 20
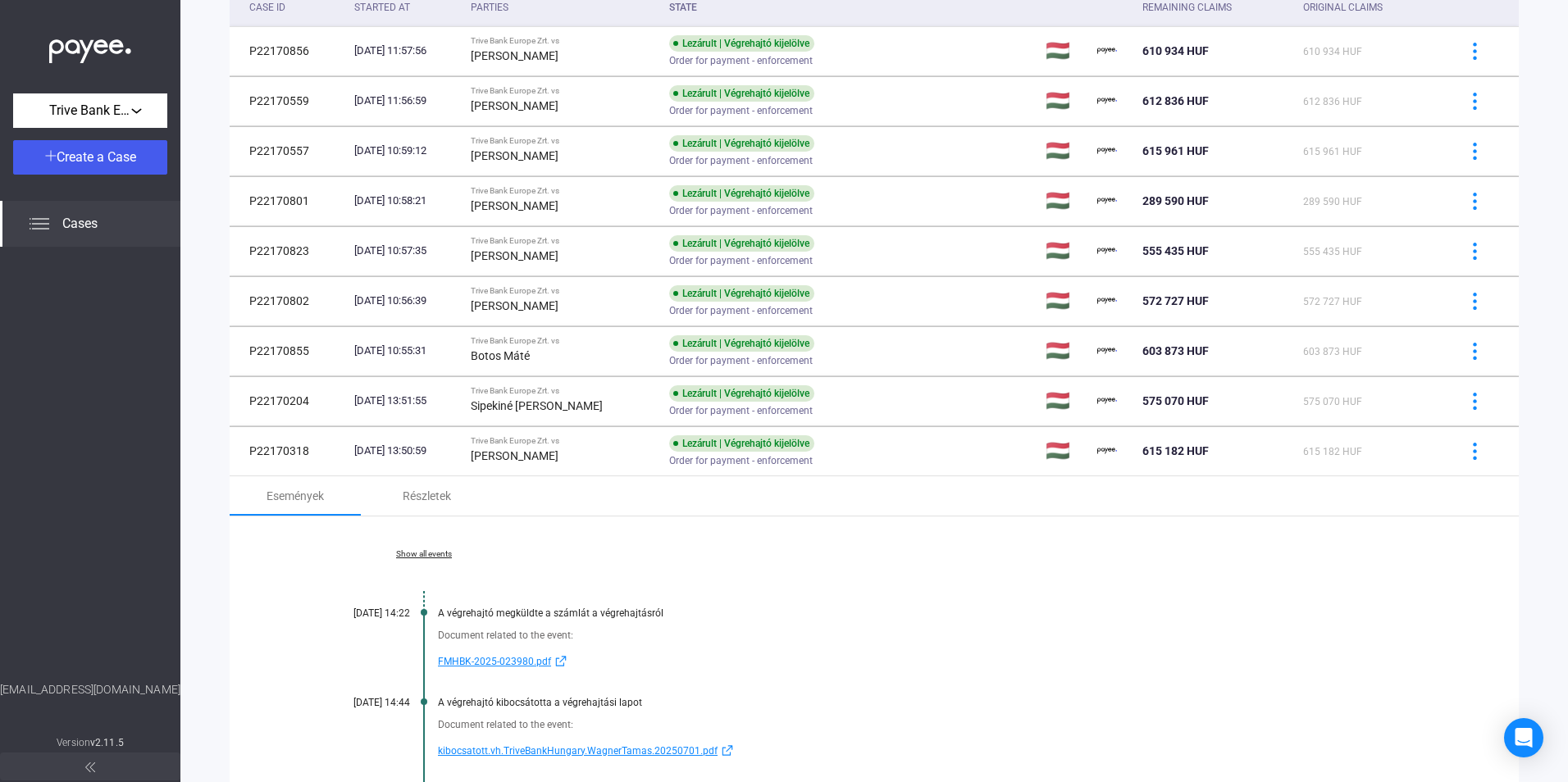
scroll to position [328, 0]
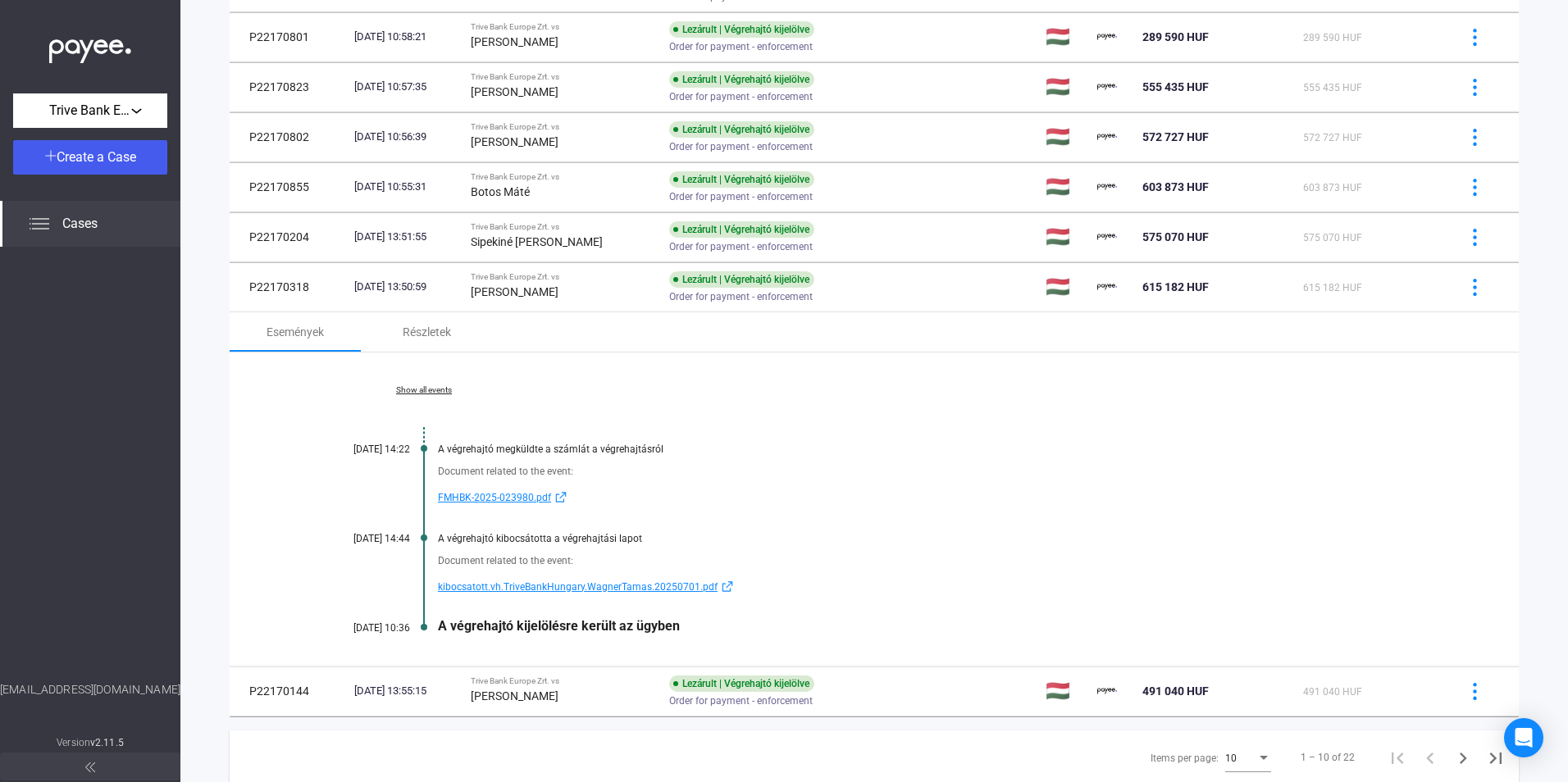
click at [545, 588] on span "kibocsatott.vh.TriveBankHungary.WagnerTamas.20250701.pdf" at bounding box center [578, 587] width 279 height 20
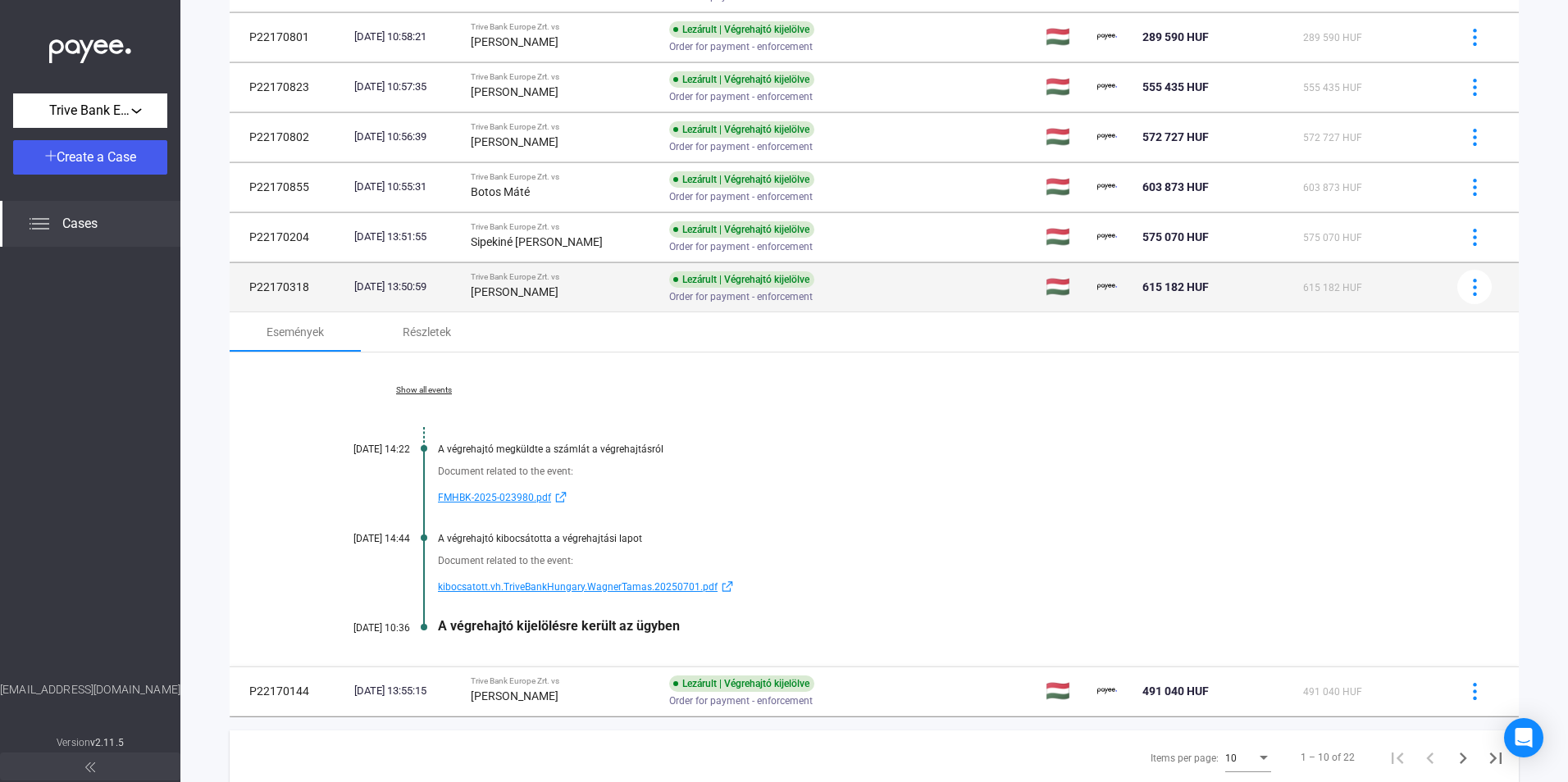
click at [464, 270] on td "[DATE] 13:50:59" at bounding box center [406, 287] width 116 height 49
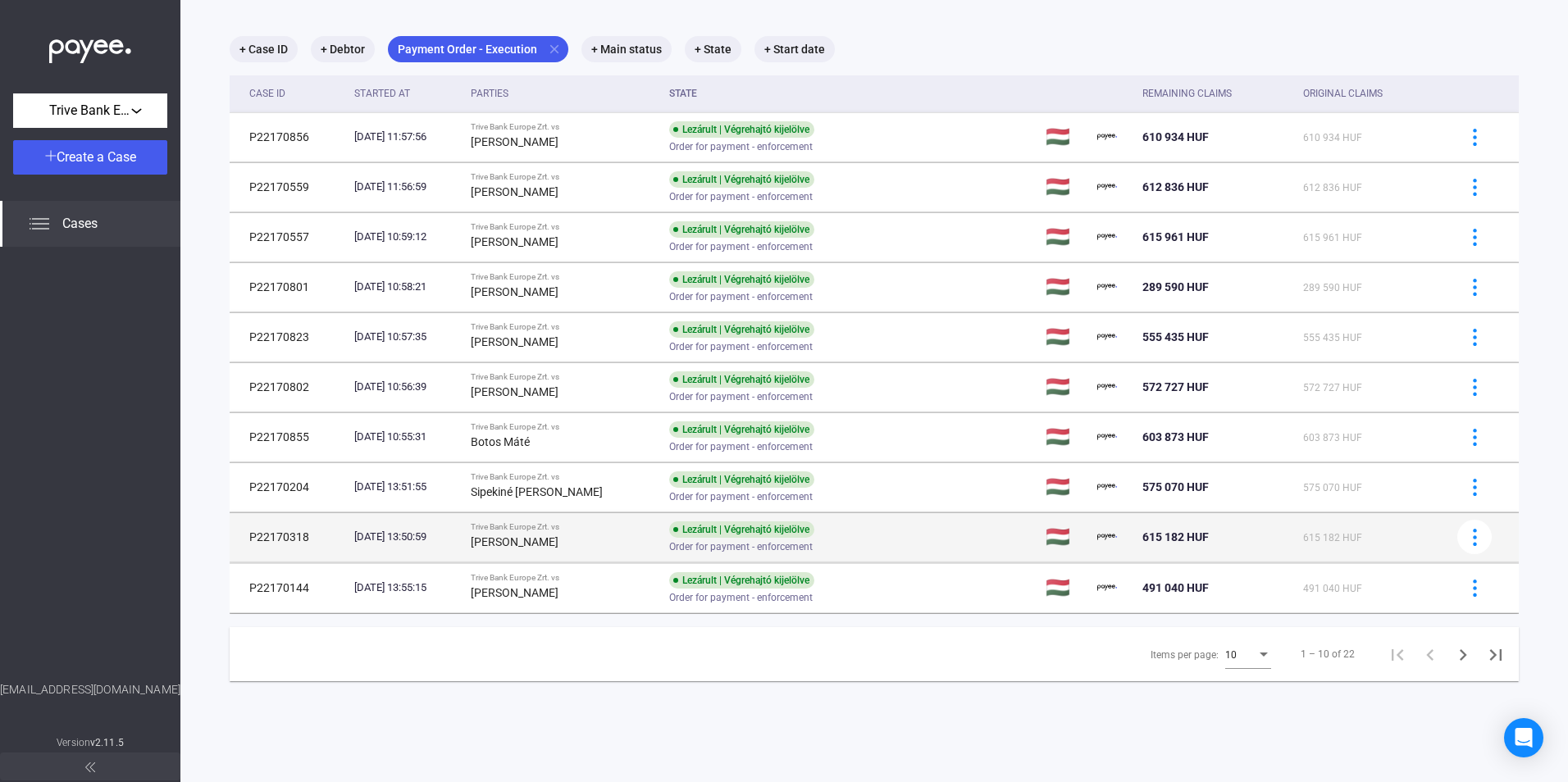
scroll to position [78, 0]
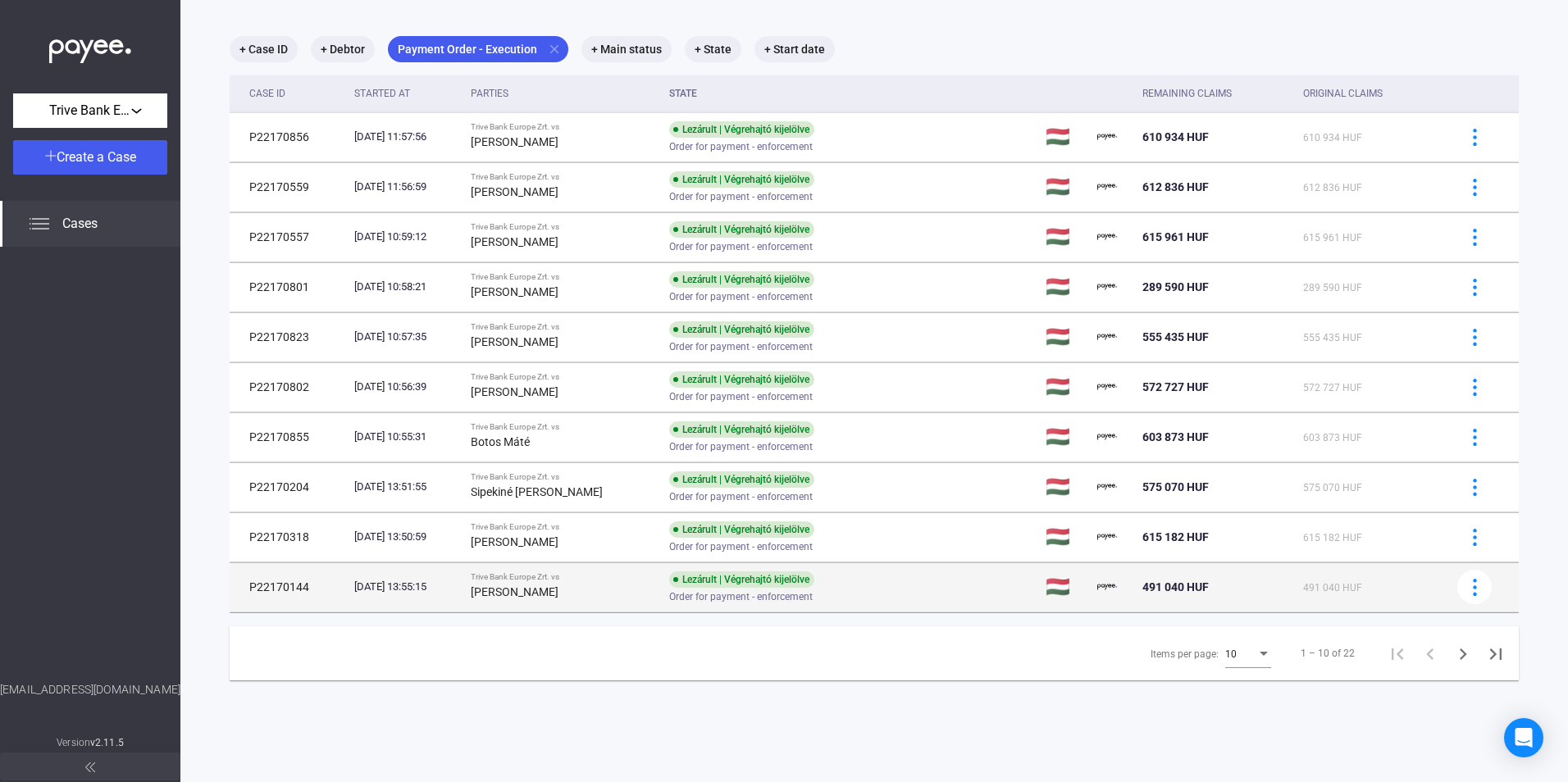
click at [567, 589] on div "[PERSON_NAME]" at bounding box center [564, 592] width 186 height 20
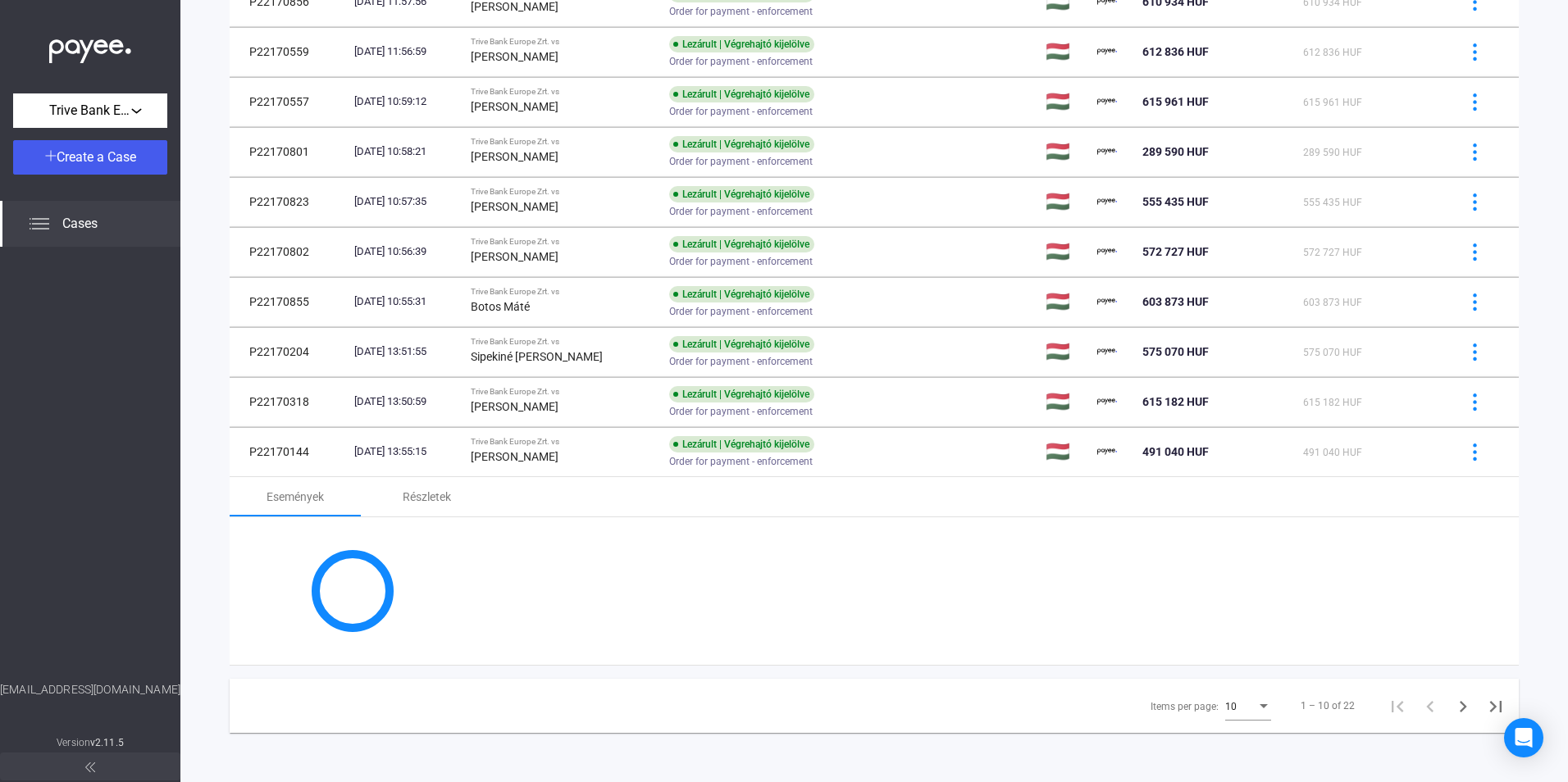
scroll to position [328, 0]
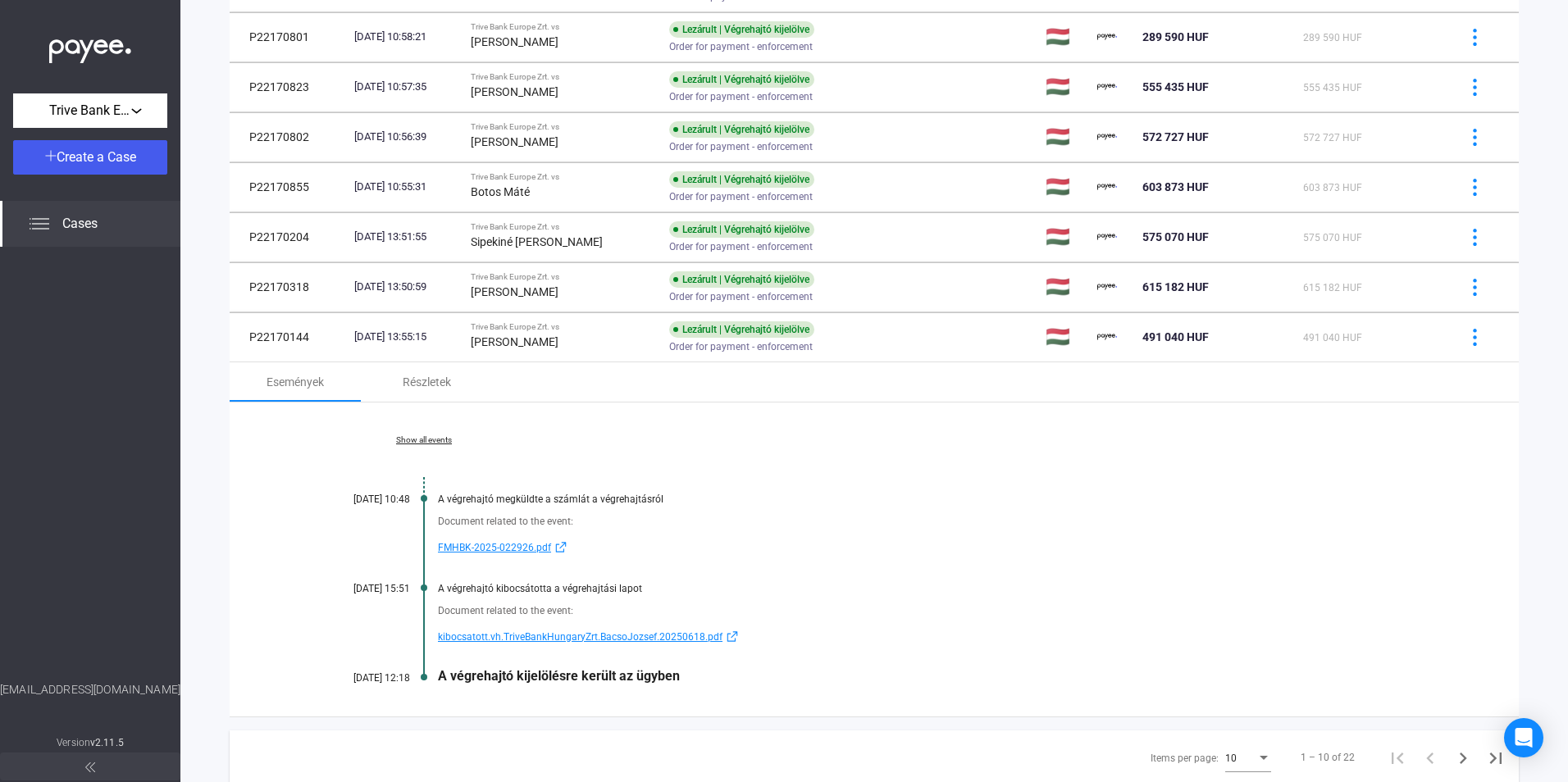
click at [520, 643] on span "kibocsatott.vh.TriveBankHungaryZrt.BacsoJozsef.20250618.pdf" at bounding box center [580, 637] width 285 height 20
click at [1452, 758] on icon "Next page" at bounding box center [1463, 759] width 23 height 23
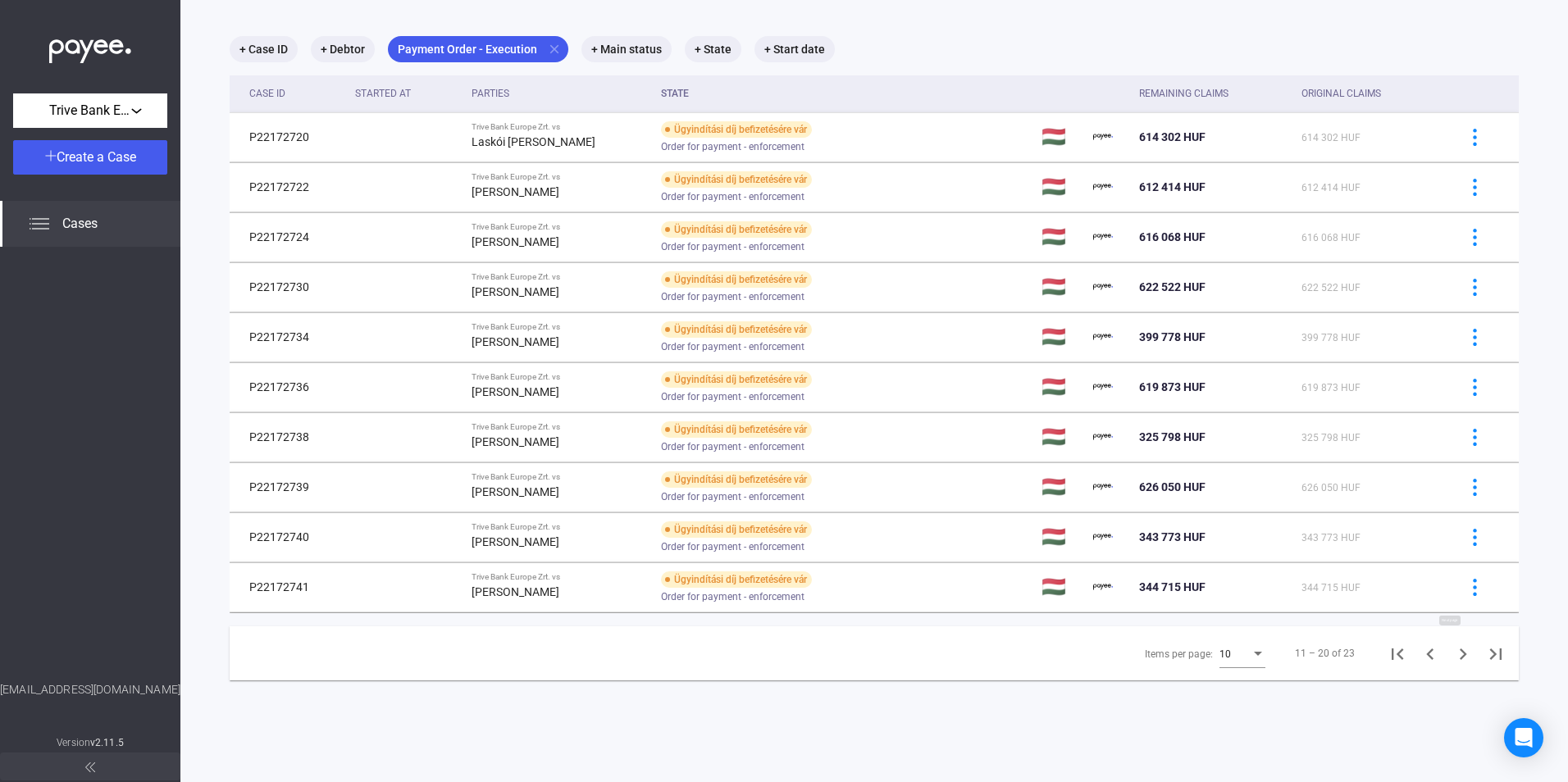
click at [1452, 660] on icon "Next page" at bounding box center [1463, 654] width 23 height 23
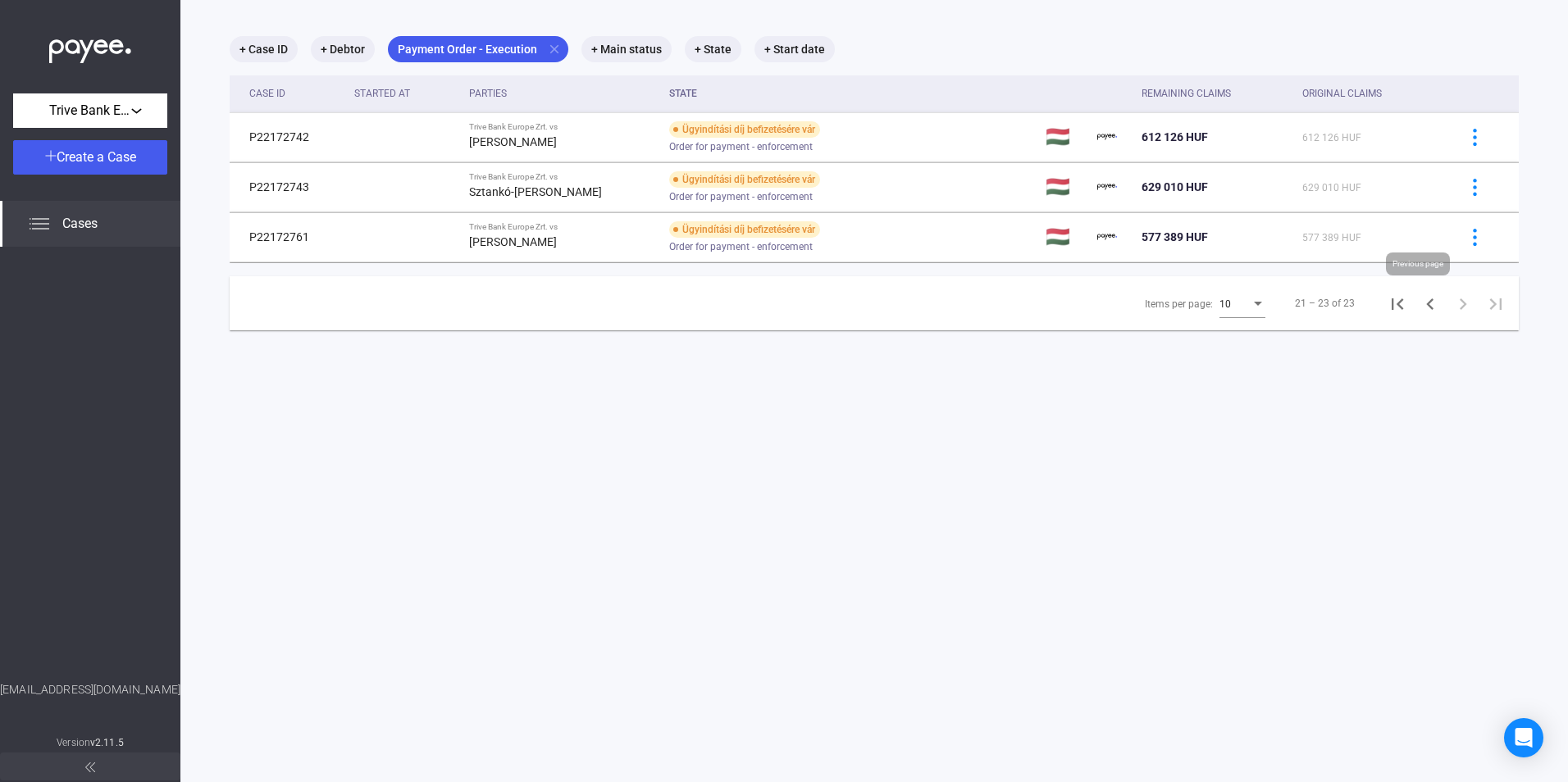
click at [1401, 310] on div "21 – 23 of 23" at bounding box center [1394, 303] width 237 height 33
click at [1393, 304] on icon "First page" at bounding box center [1397, 304] width 23 height 23
